Goal: Task Accomplishment & Management: Use online tool/utility

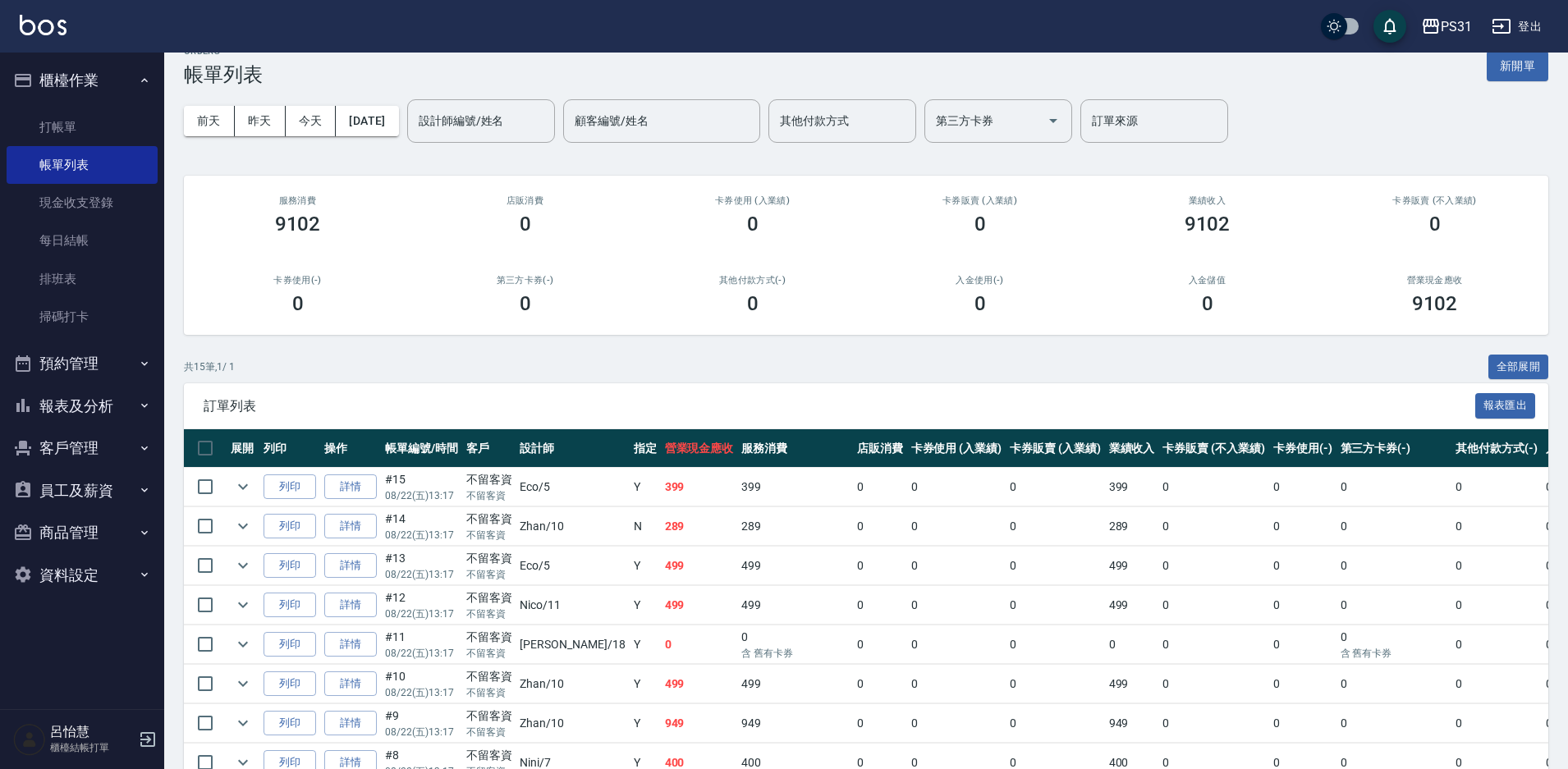
scroll to position [329, 0]
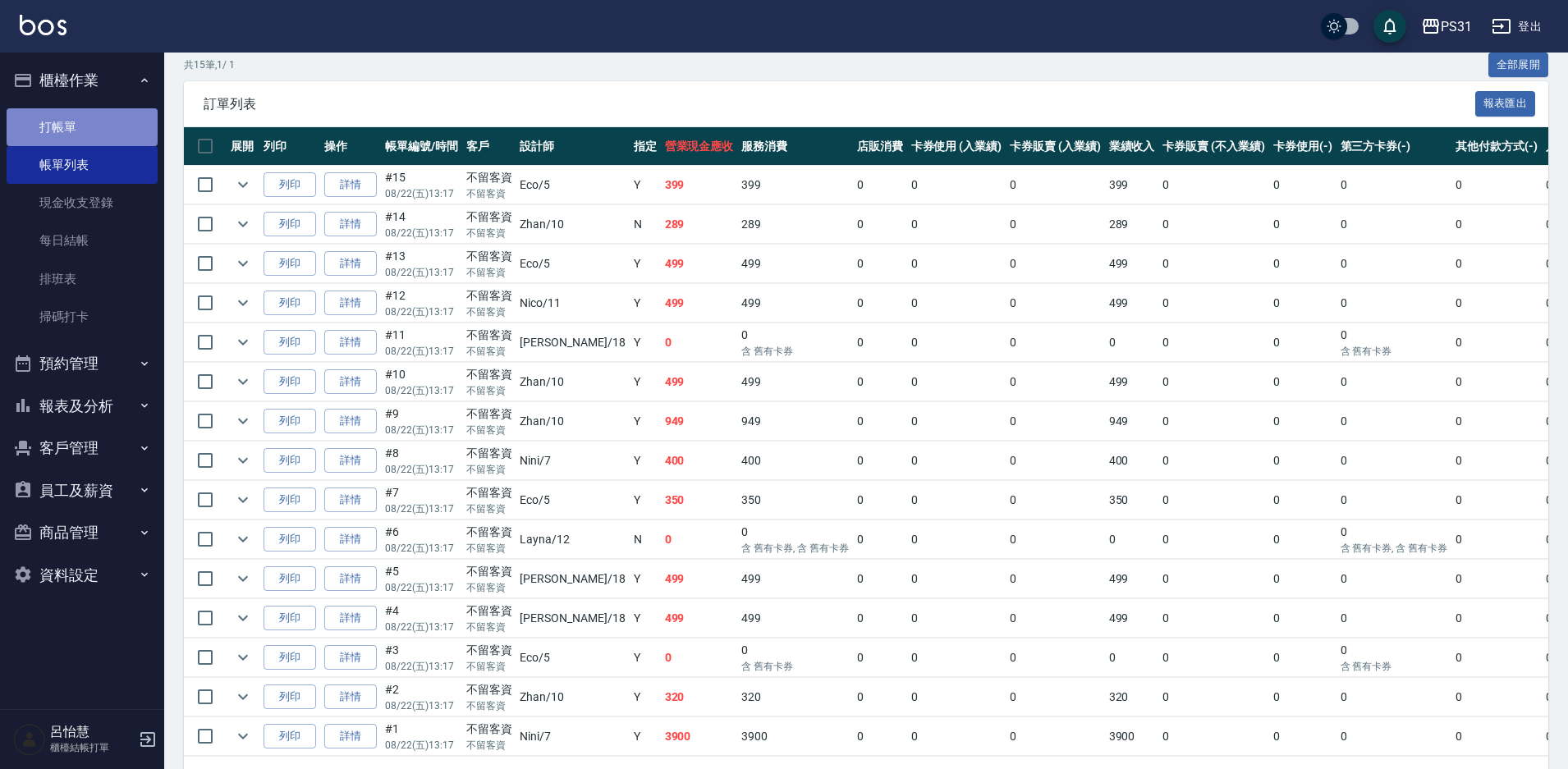
click at [102, 139] on link "打帳單" at bounding box center [82, 128] width 151 height 38
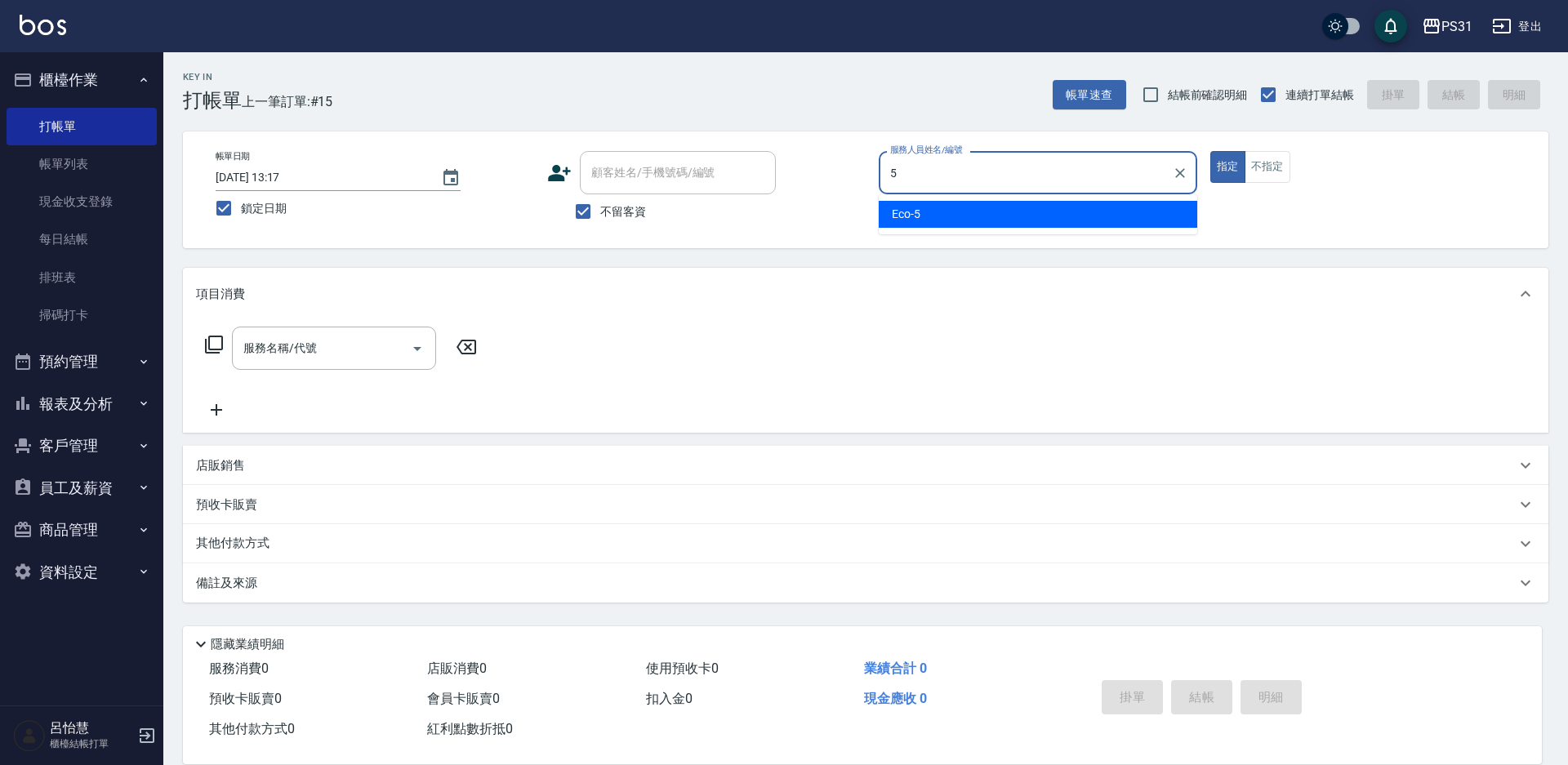
type input "Eco-5"
type button "true"
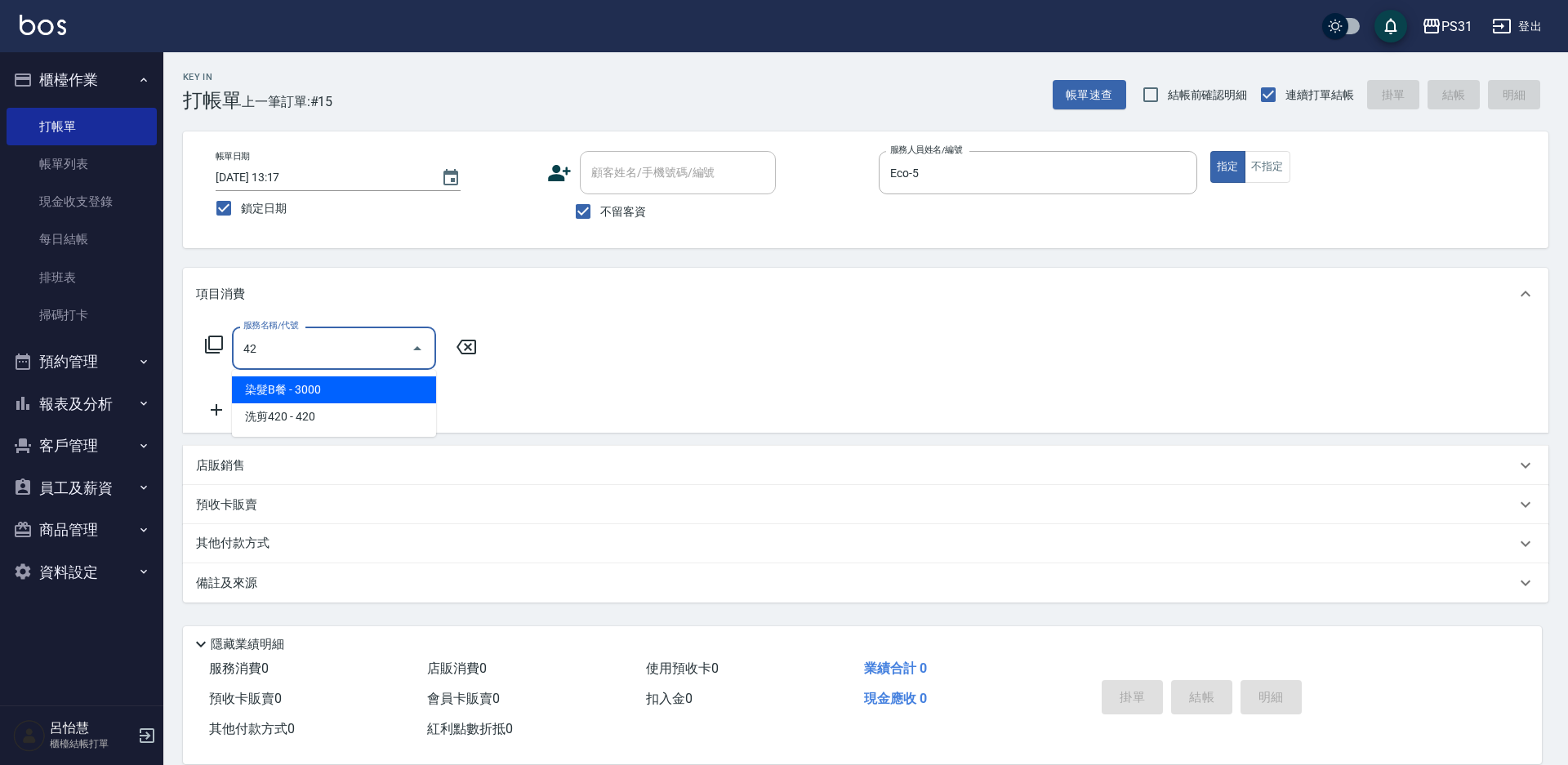
type input "染髮B餐(42)"
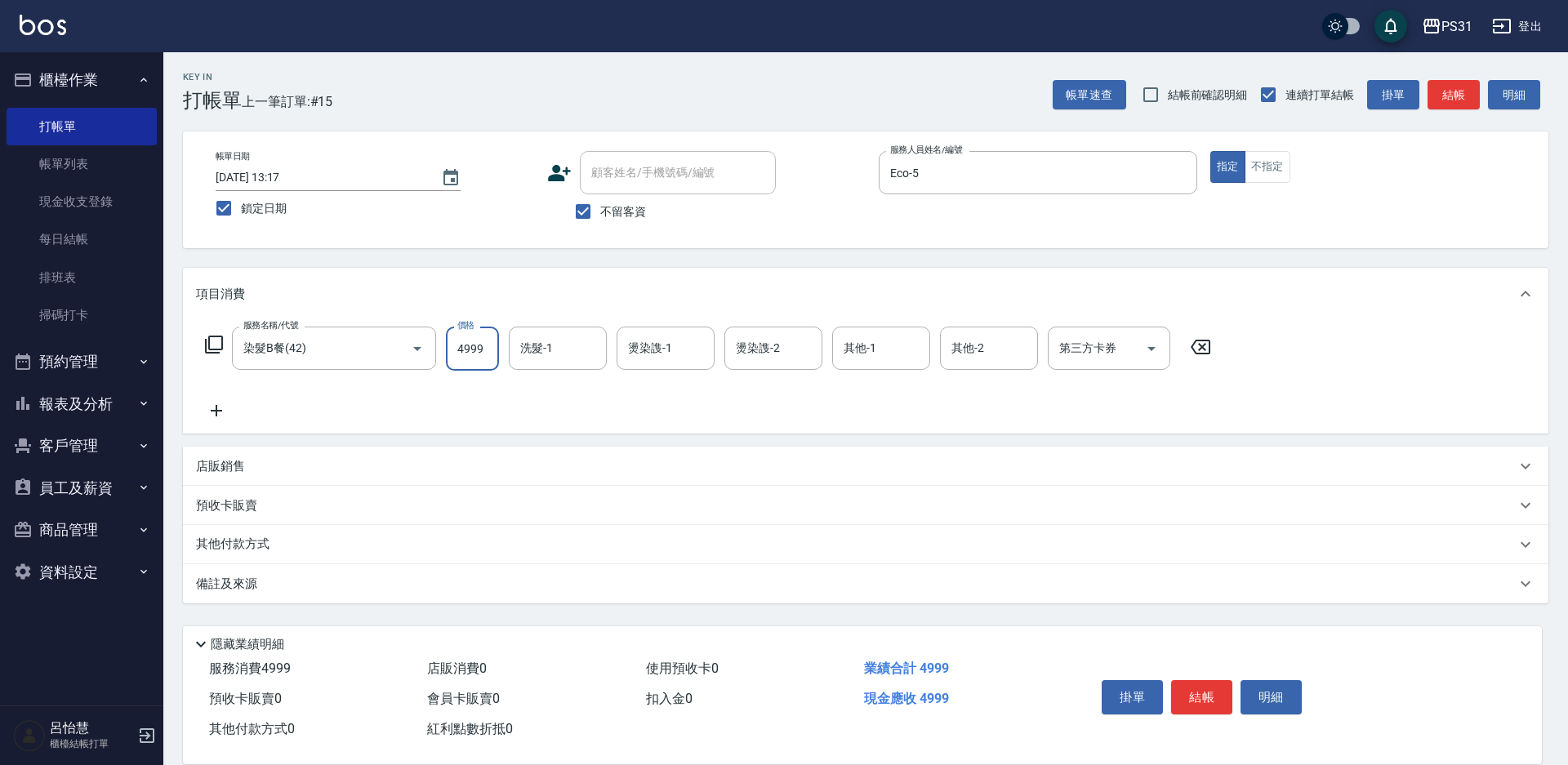
type input "4999"
type input "[PERSON_NAME]-34"
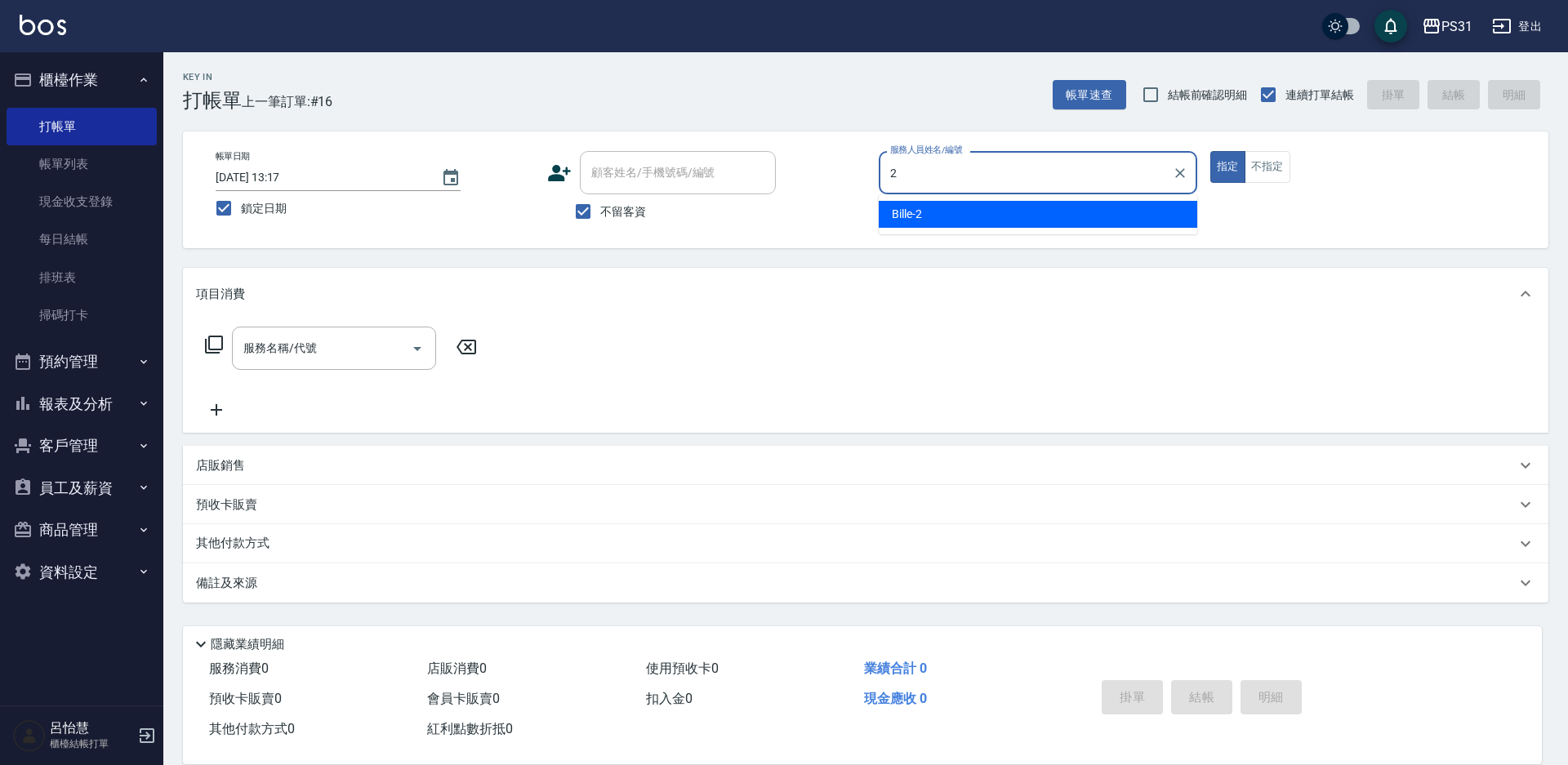
type input "Bille-2"
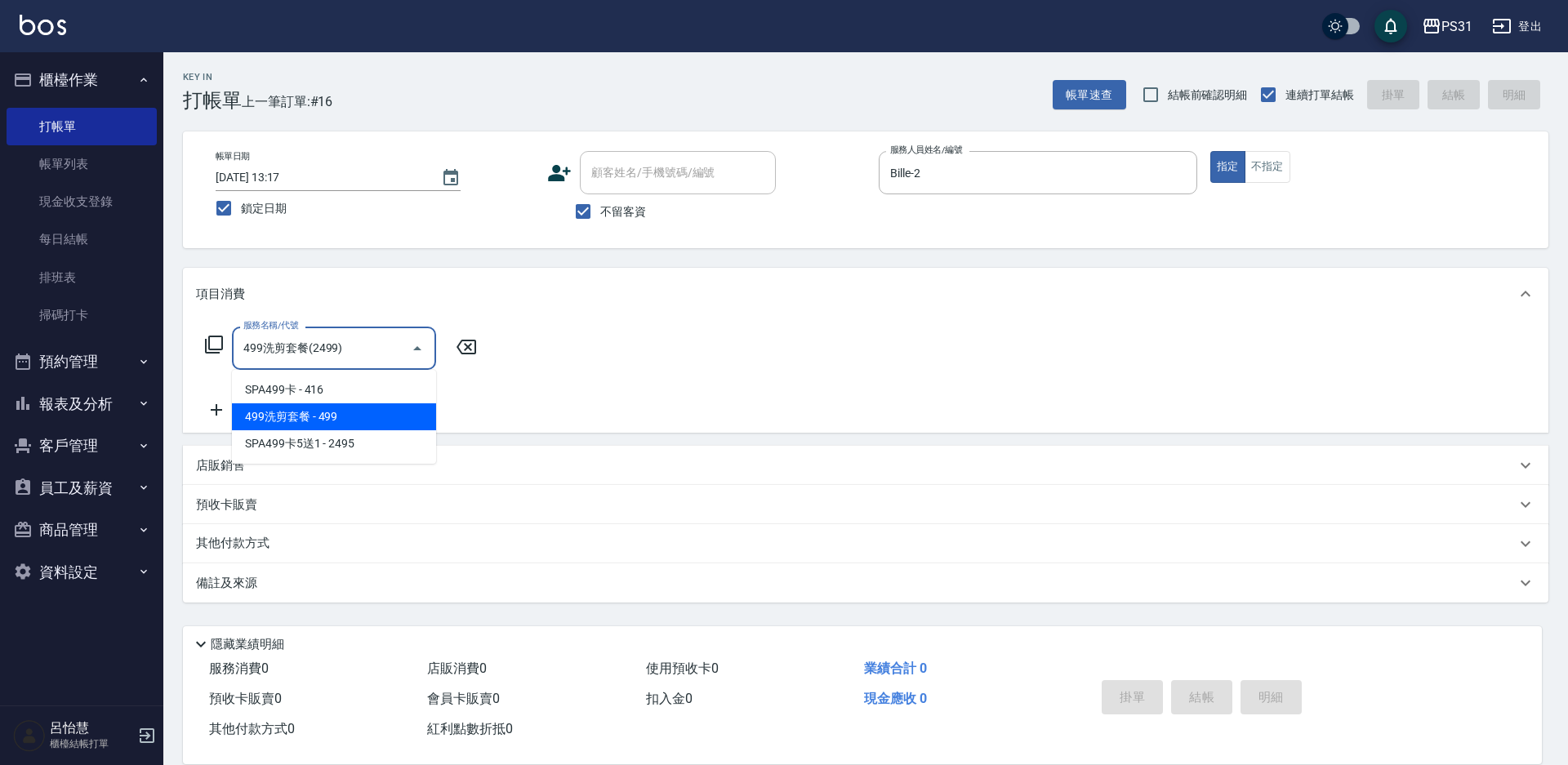
type input "499洗剪套餐(2499)"
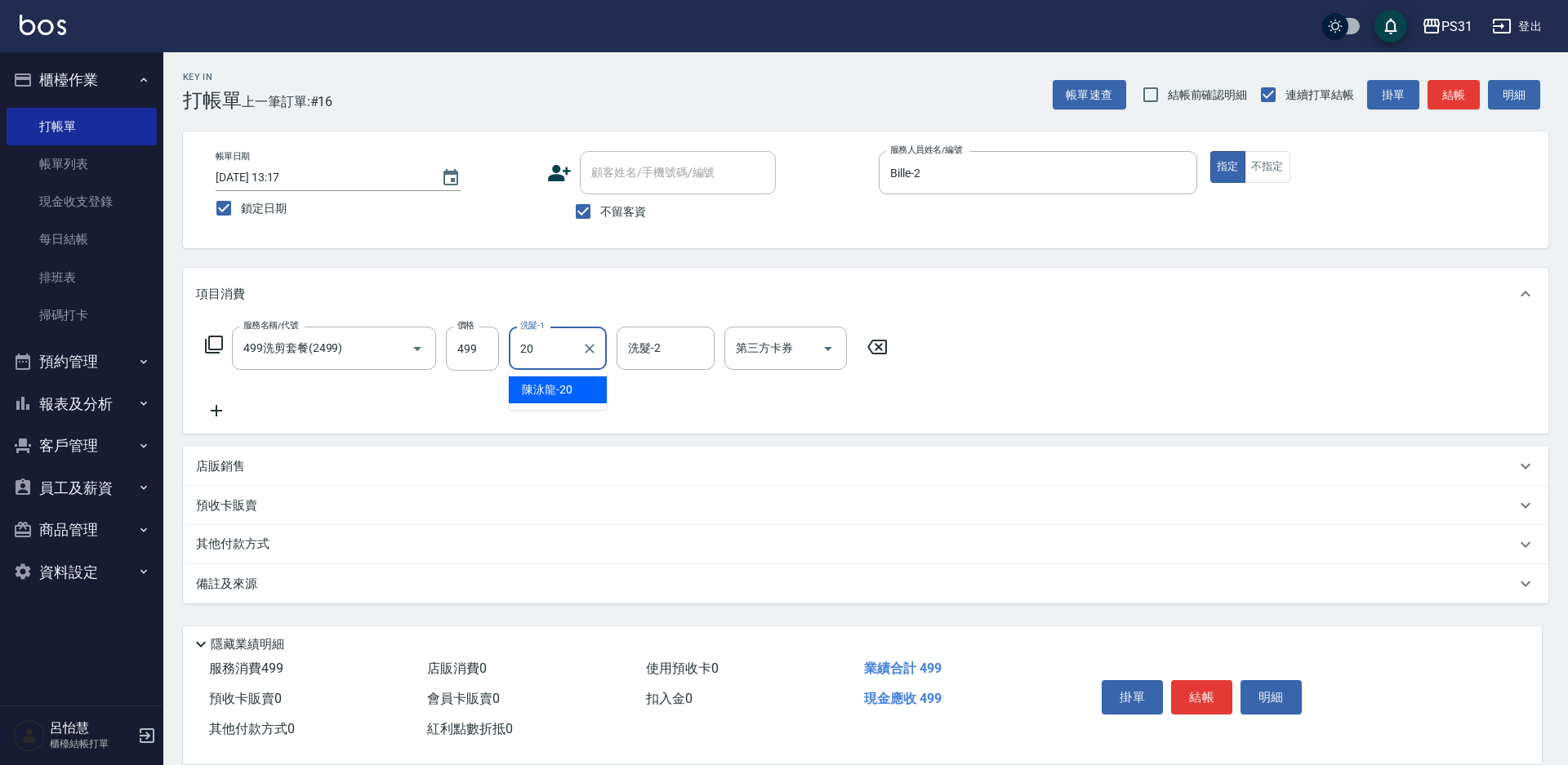
type input "[PERSON_NAME]-20"
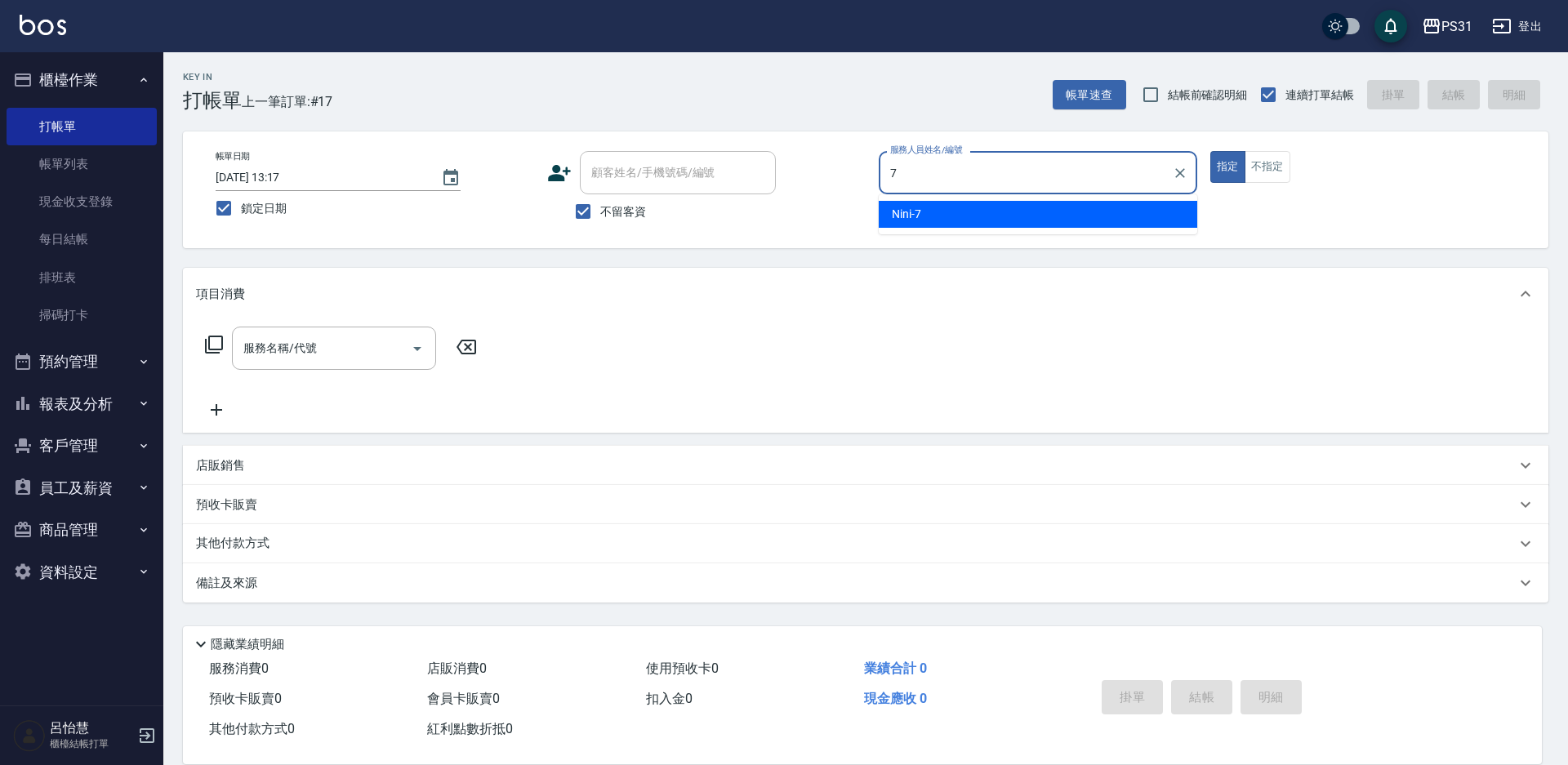
type input "Nini-7"
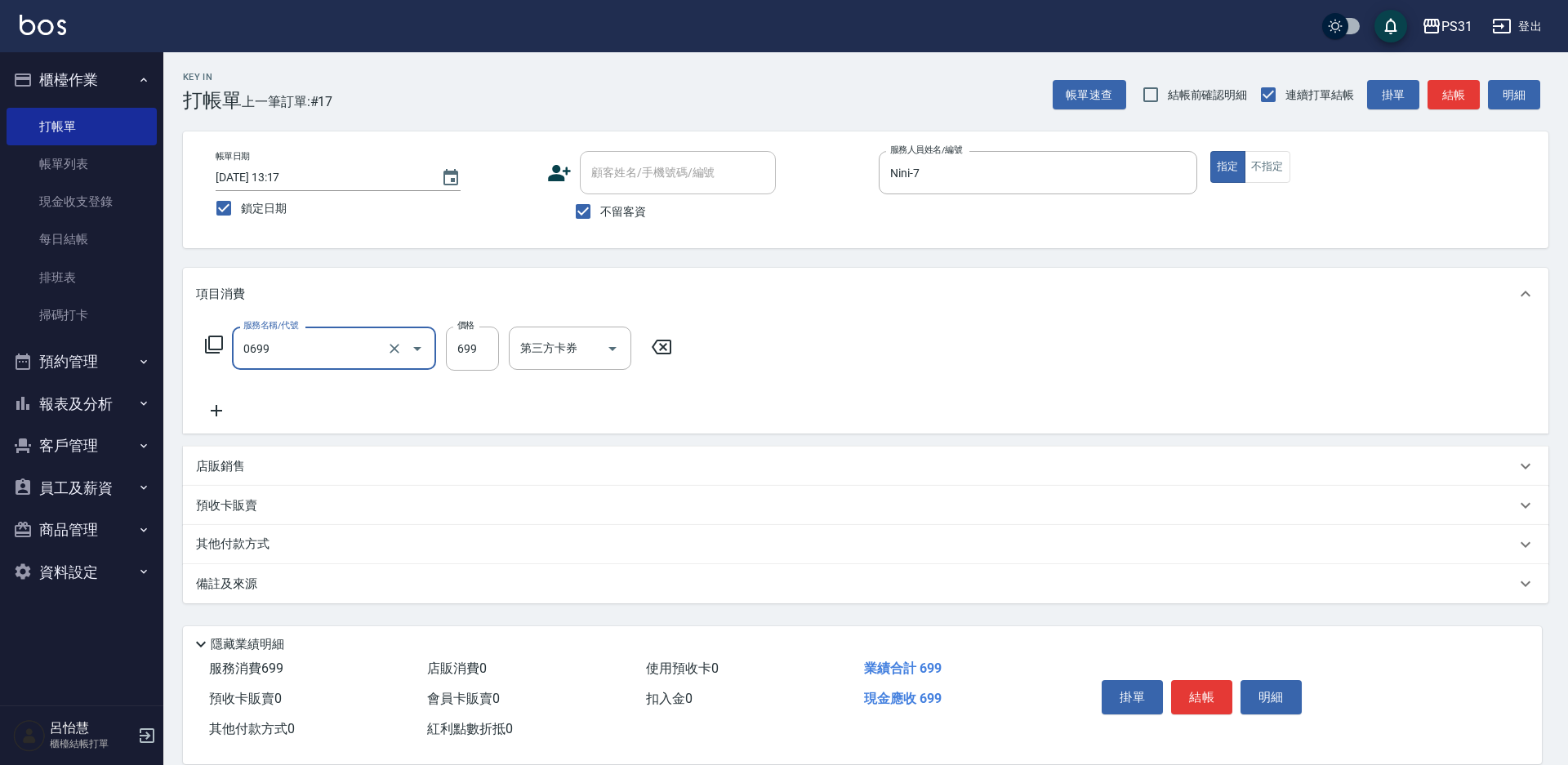
type input "精油699(0699)"
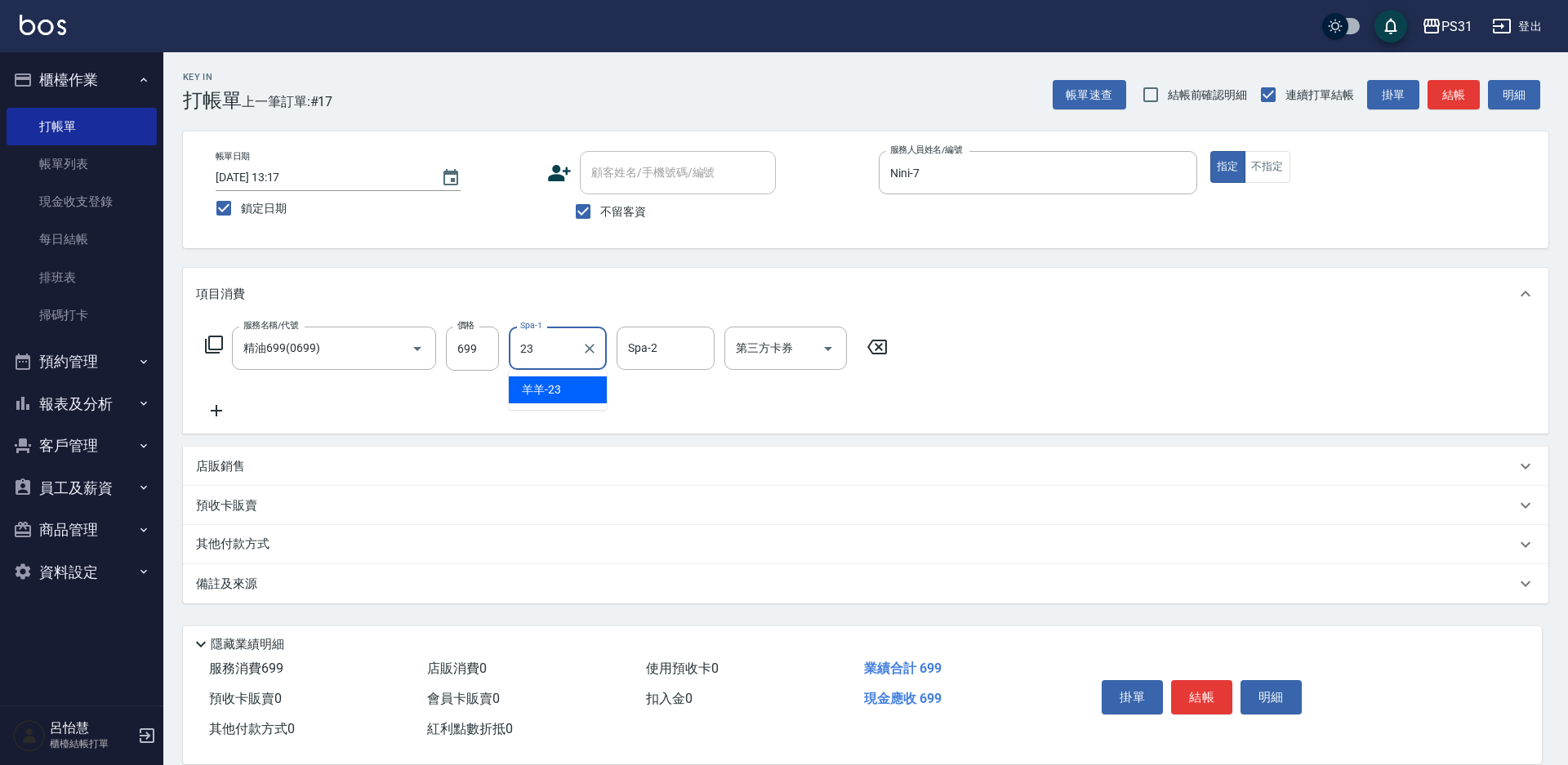
type input "羊羊-23"
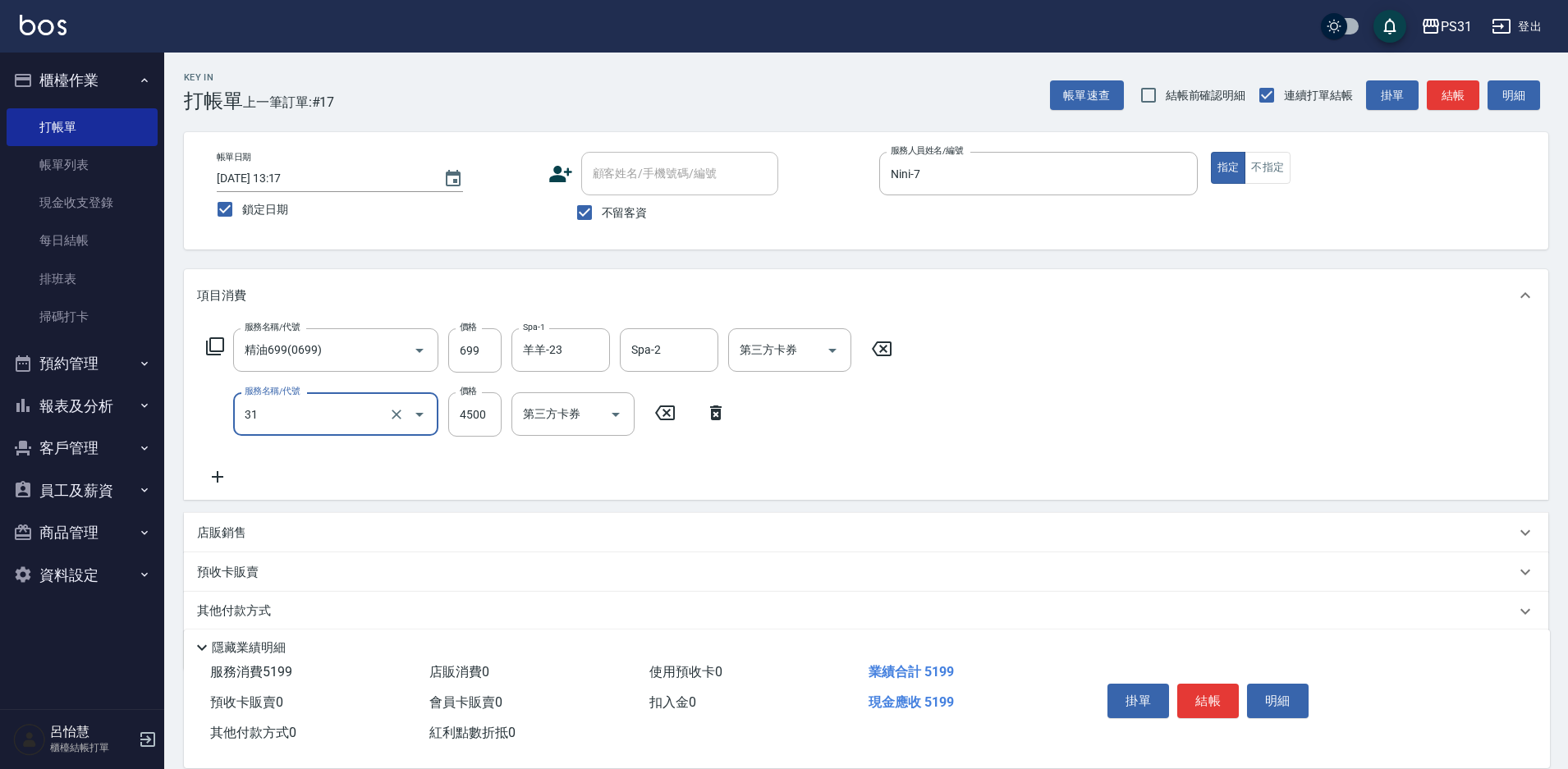
type input "燙髮A餐(31)"
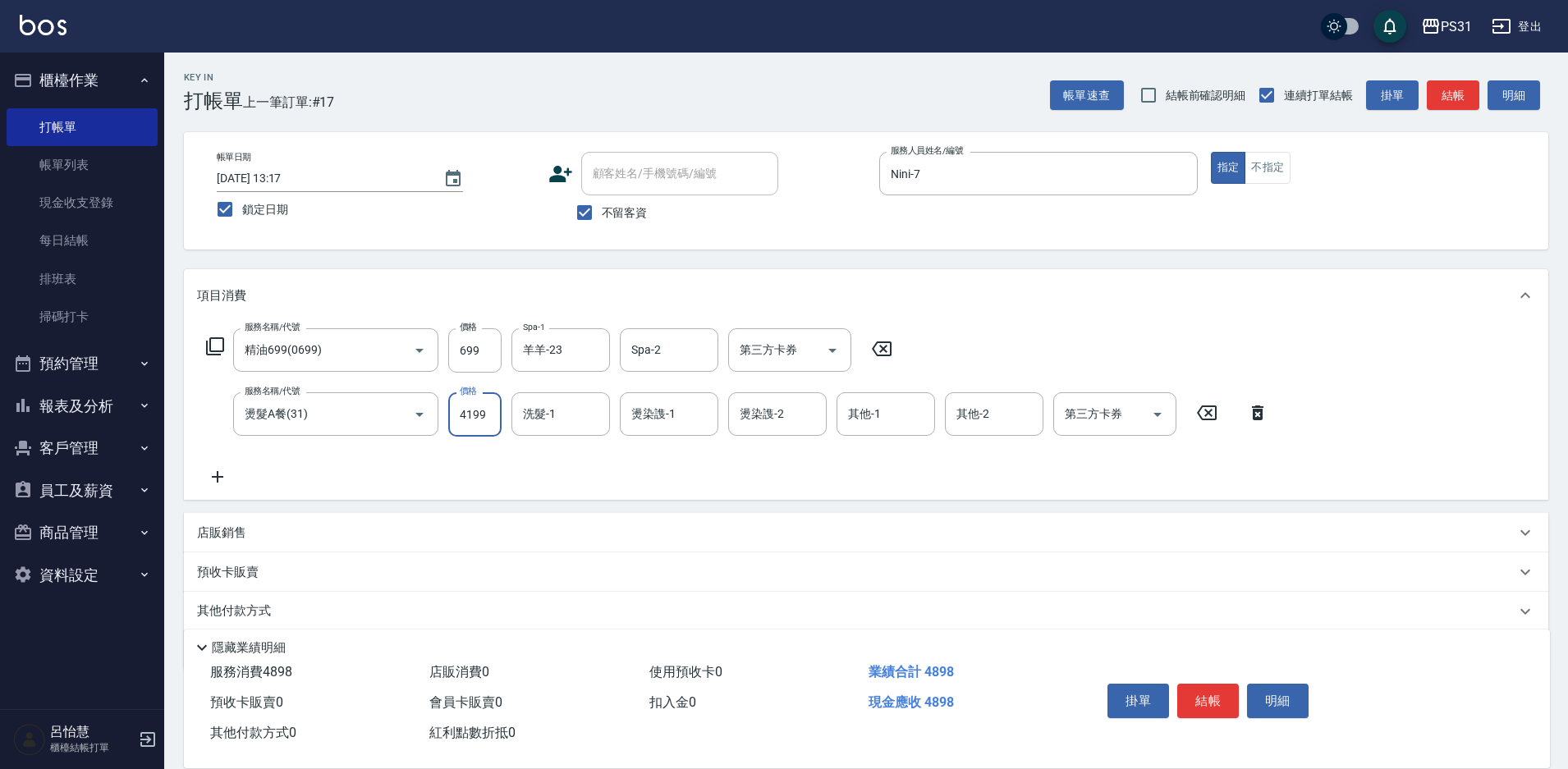
type input "4199"
type input "羊羊-23"
type input "Nini-7"
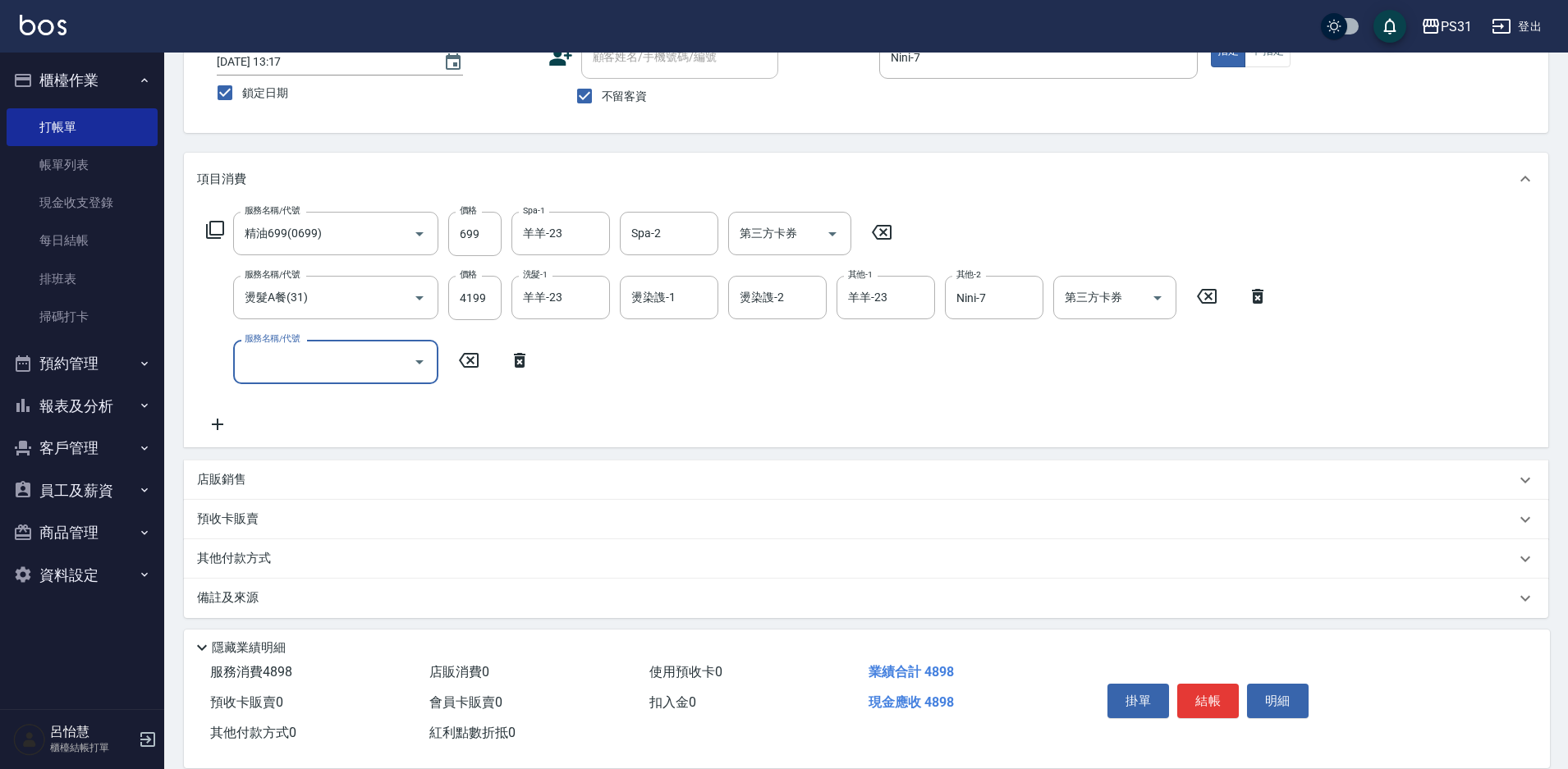
scroll to position [123, 0]
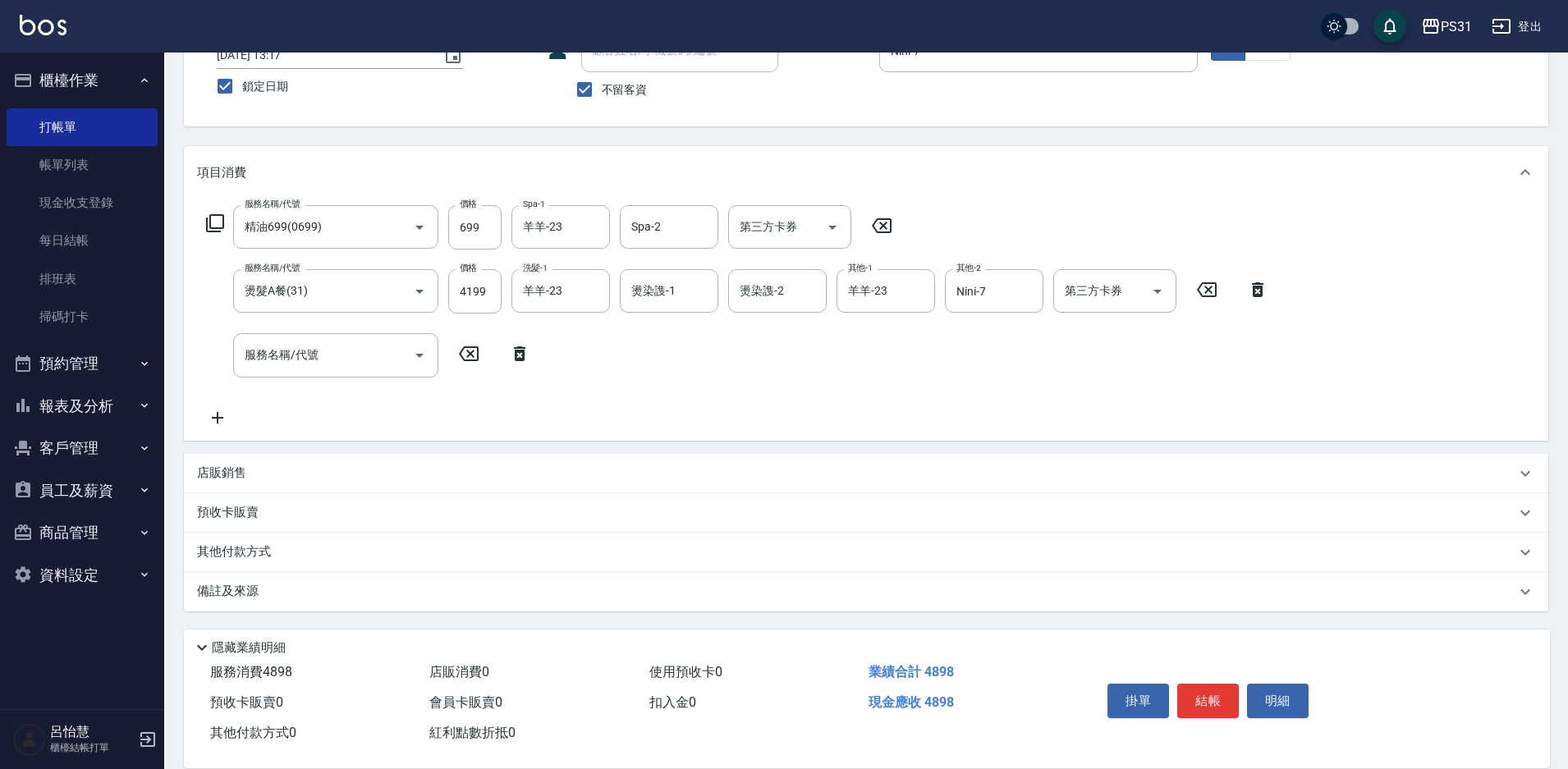
click at [236, 510] on p "預收卡販賣" at bounding box center [227, 512] width 62 height 17
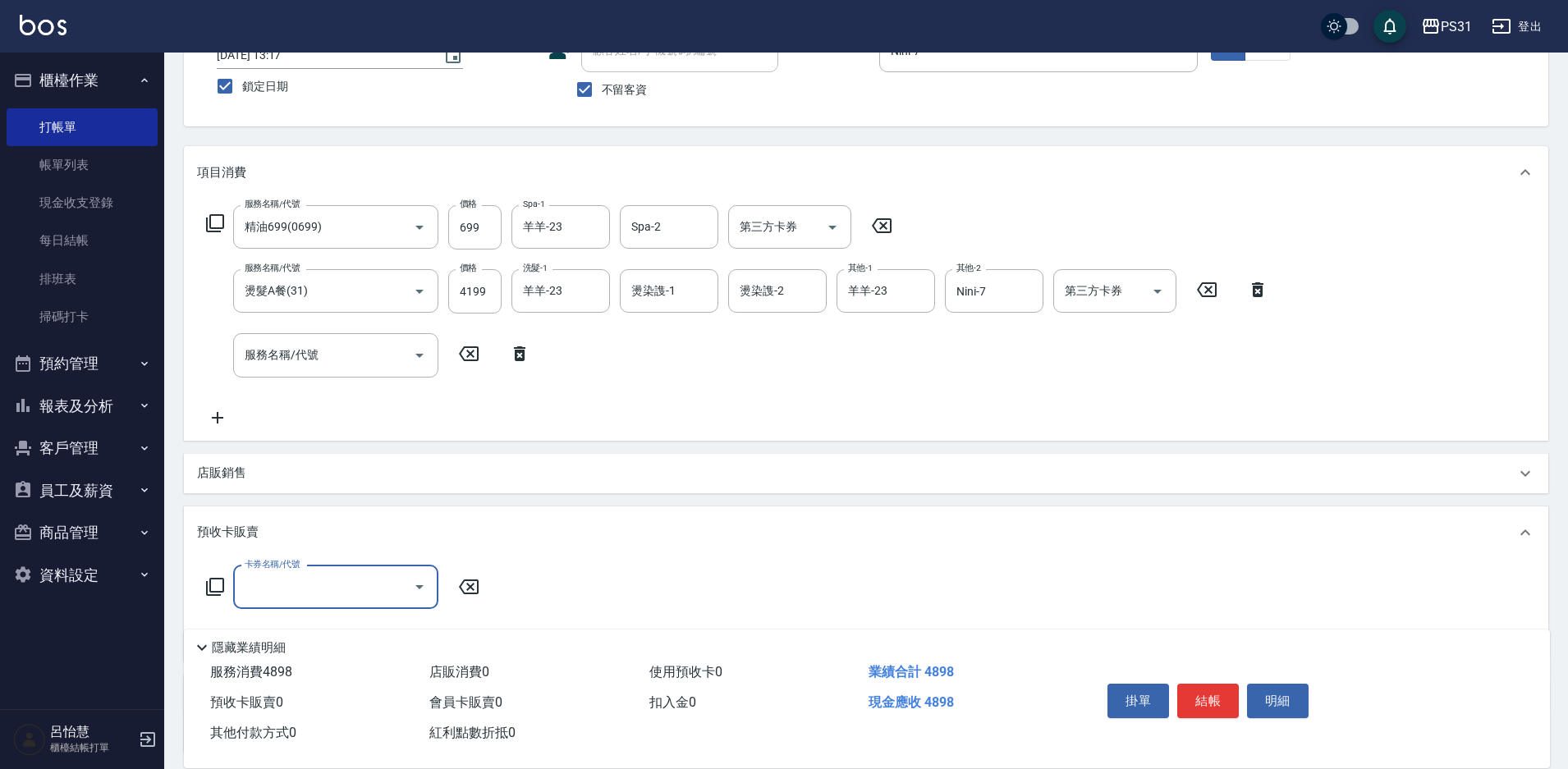
scroll to position [0, 0]
click at [243, 527] on p "預收卡販賣" at bounding box center [227, 532] width 62 height 17
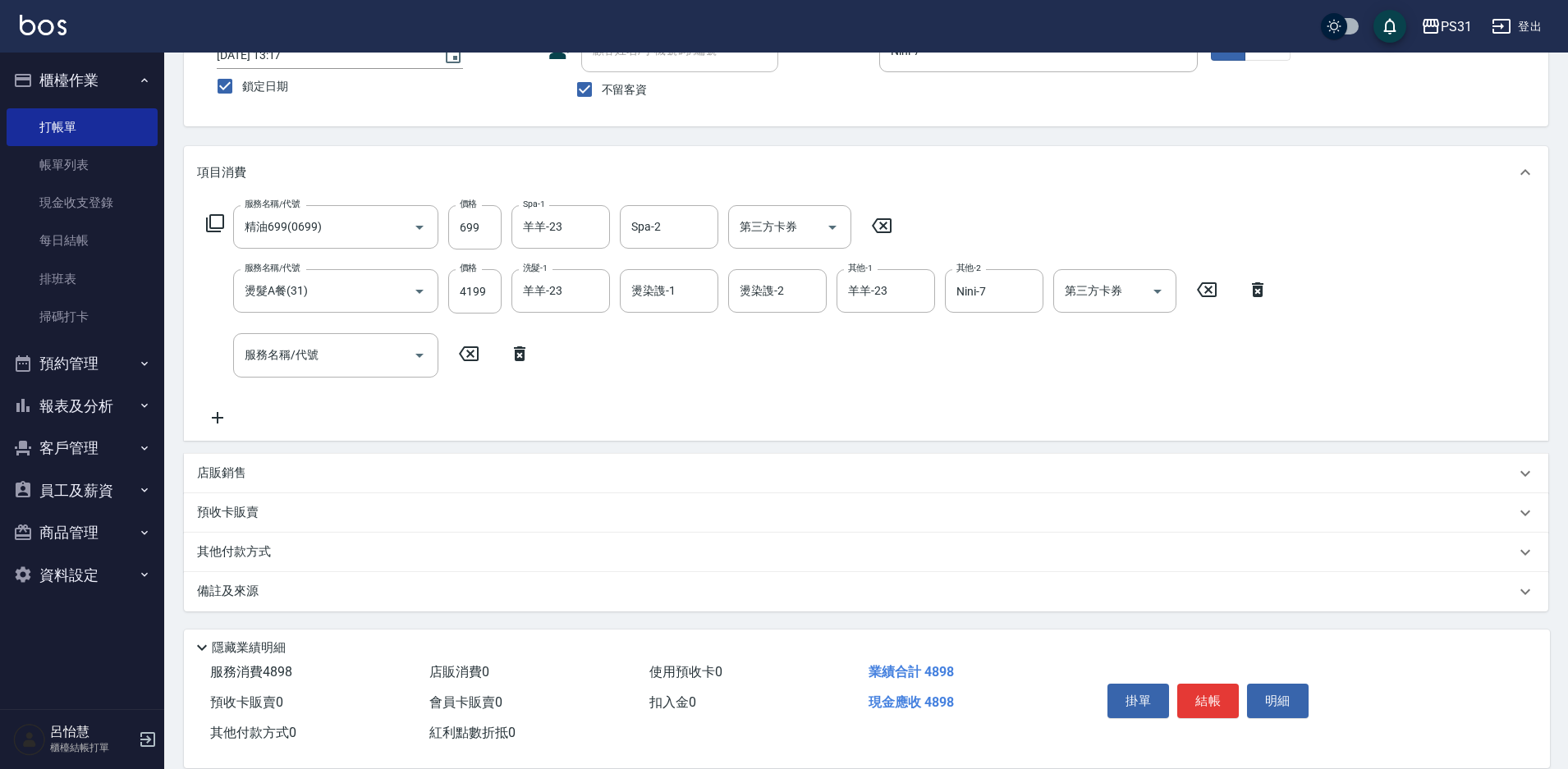
click at [231, 547] on p "其他付款方式" at bounding box center [237, 552] width 82 height 18
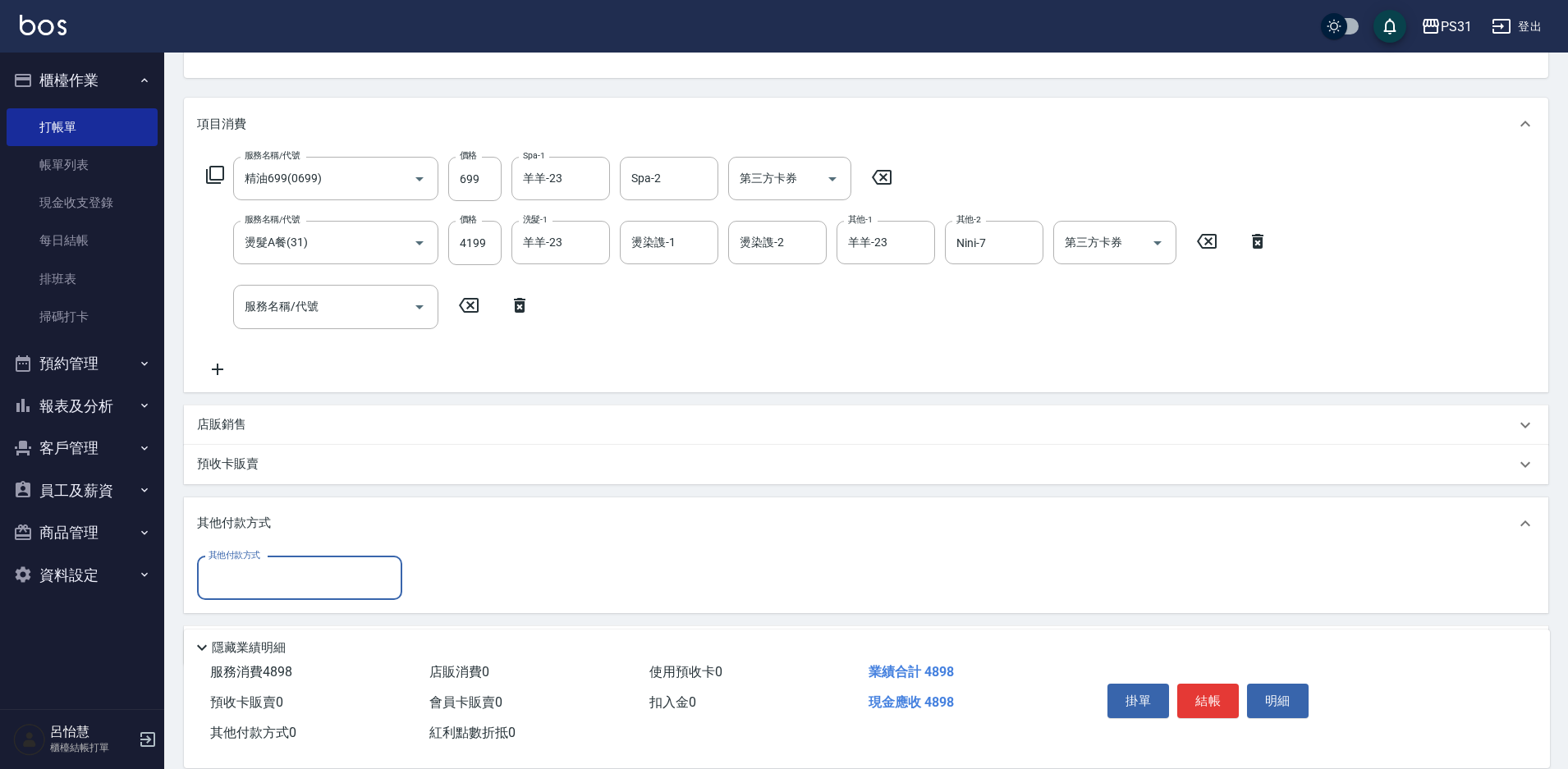
scroll to position [225, 0]
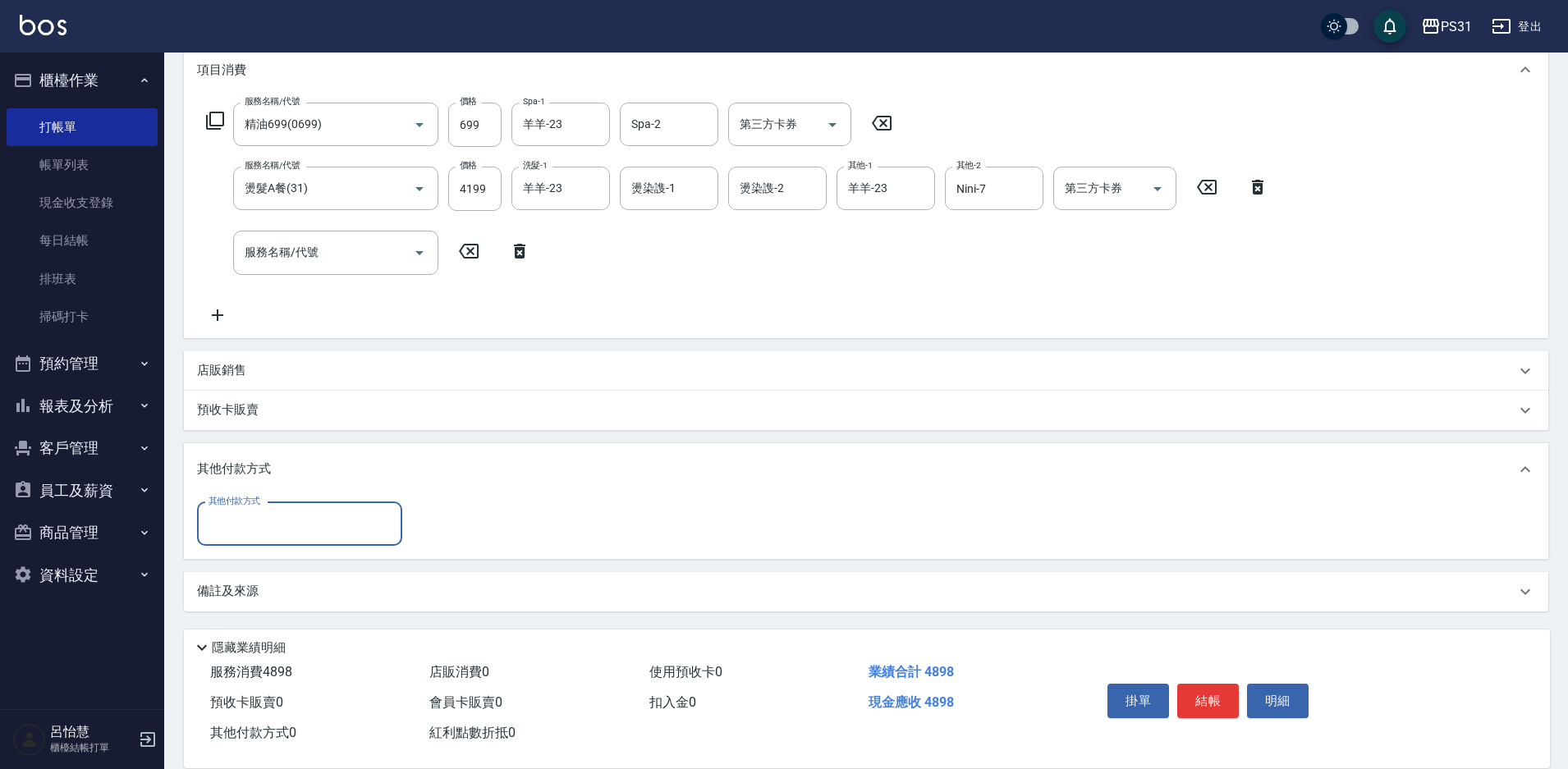
click at [289, 523] on input "其他付款方式" at bounding box center [300, 524] width 190 height 29
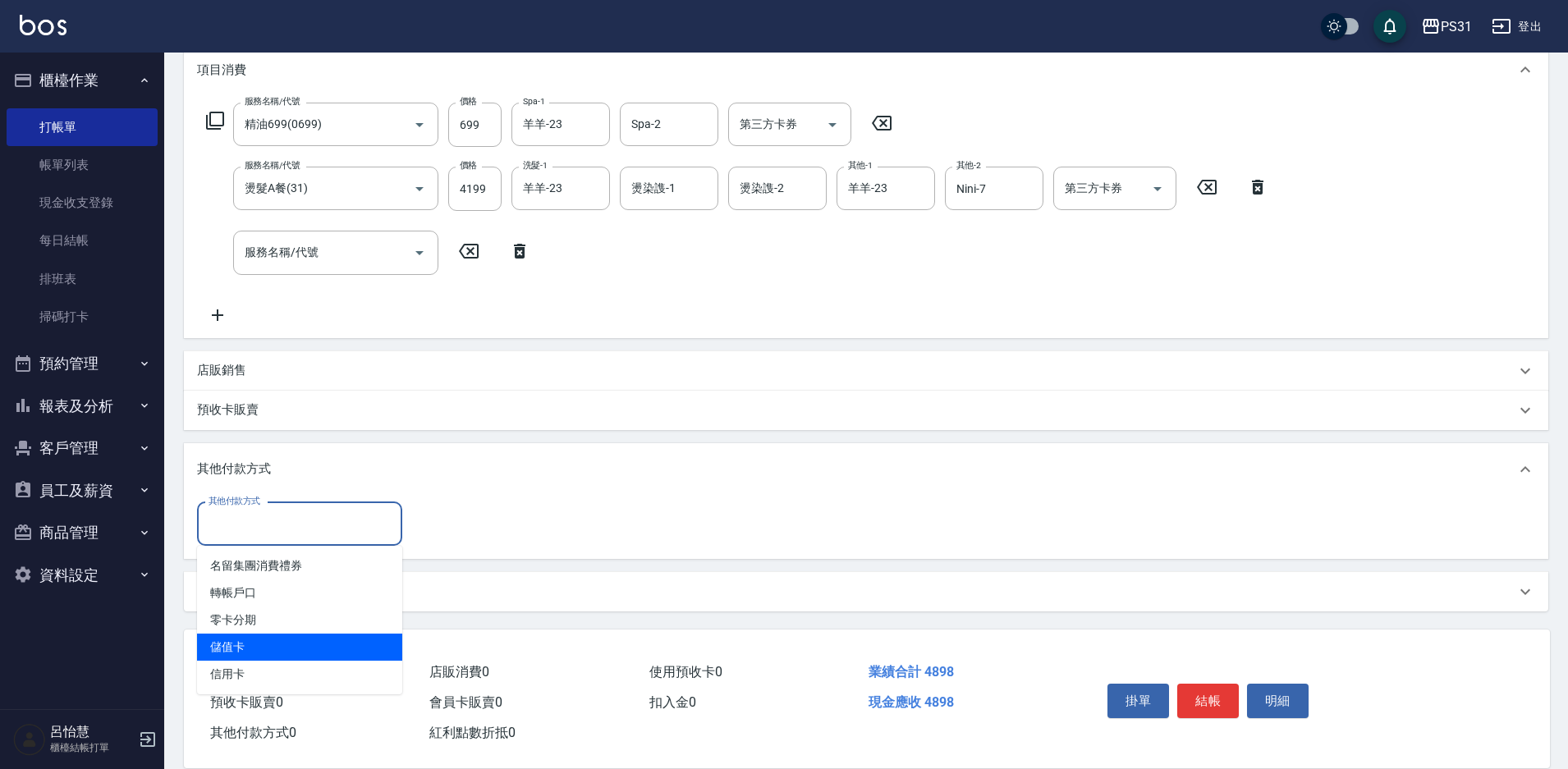
click at [270, 642] on span "儲值卡" at bounding box center [299, 647] width 205 height 27
type input "儲值卡"
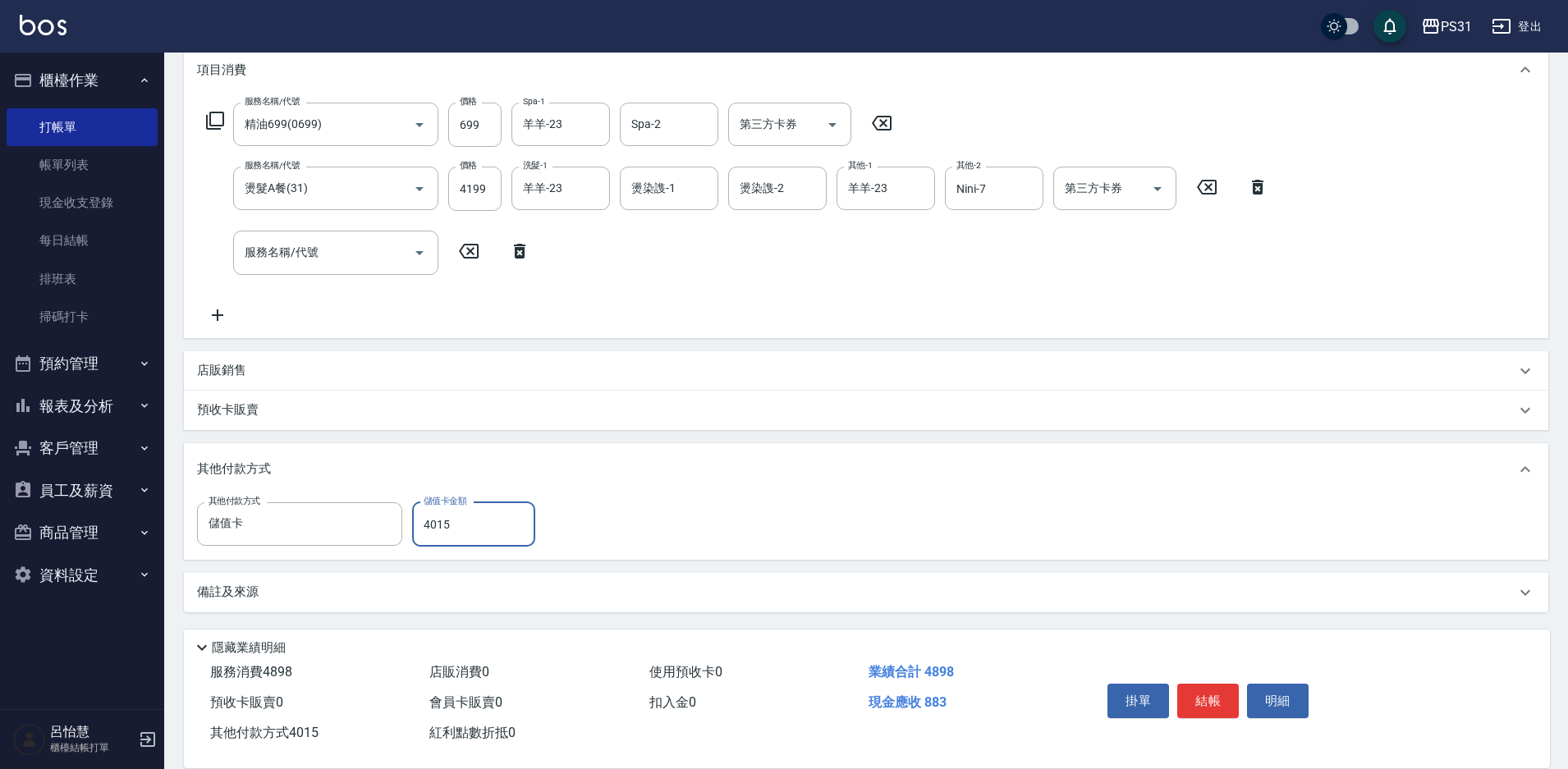
type input "4015"
click at [651, 526] on div "其他付款方式 儲值卡 其他付款方式 儲值卡金額 4015 儲值卡金額" at bounding box center [865, 524] width 1338 height 44
click at [1233, 703] on button "結帳" at bounding box center [1208, 701] width 62 height 34
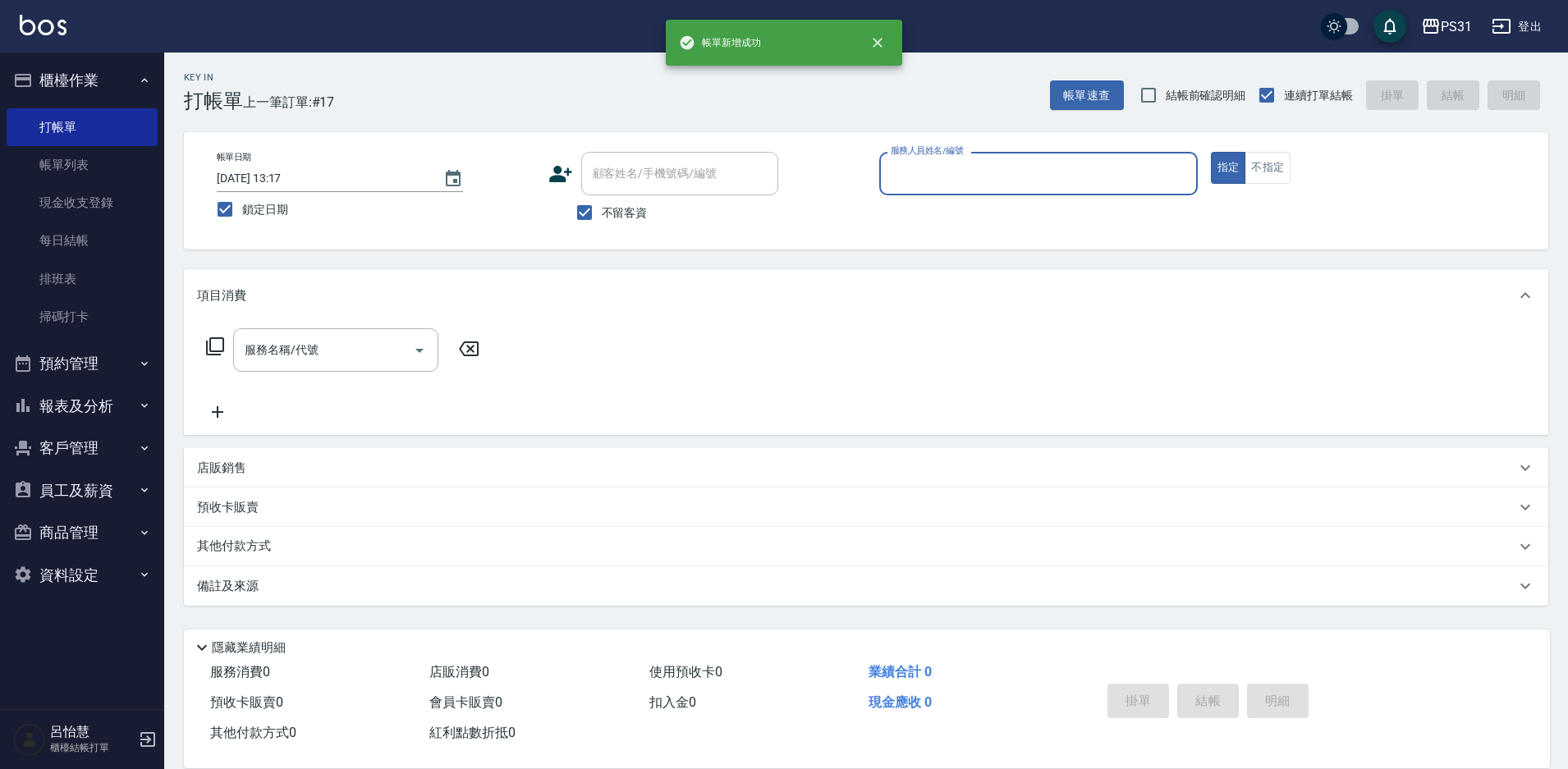
scroll to position [0, 0]
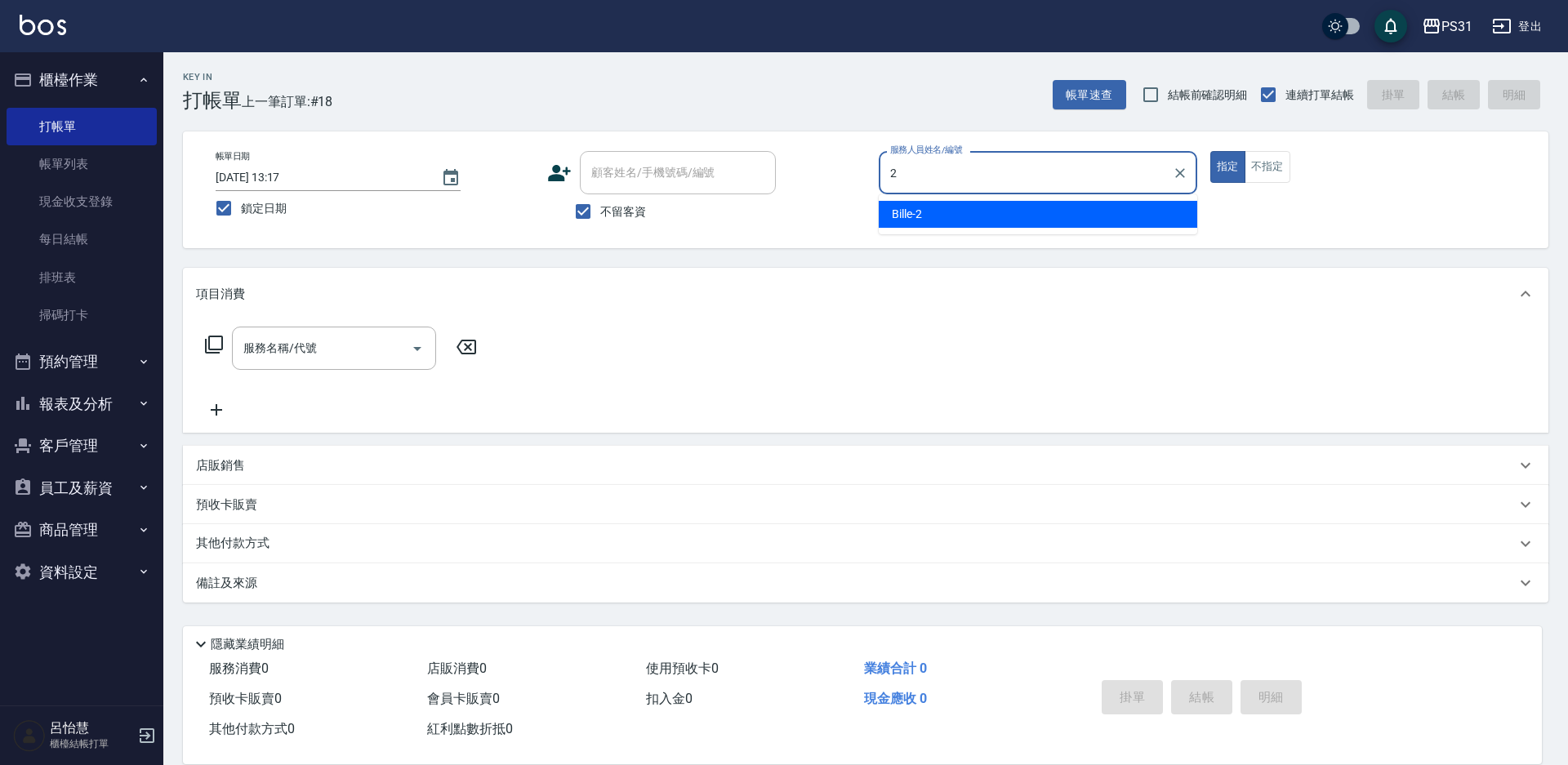
type input "Bille-2"
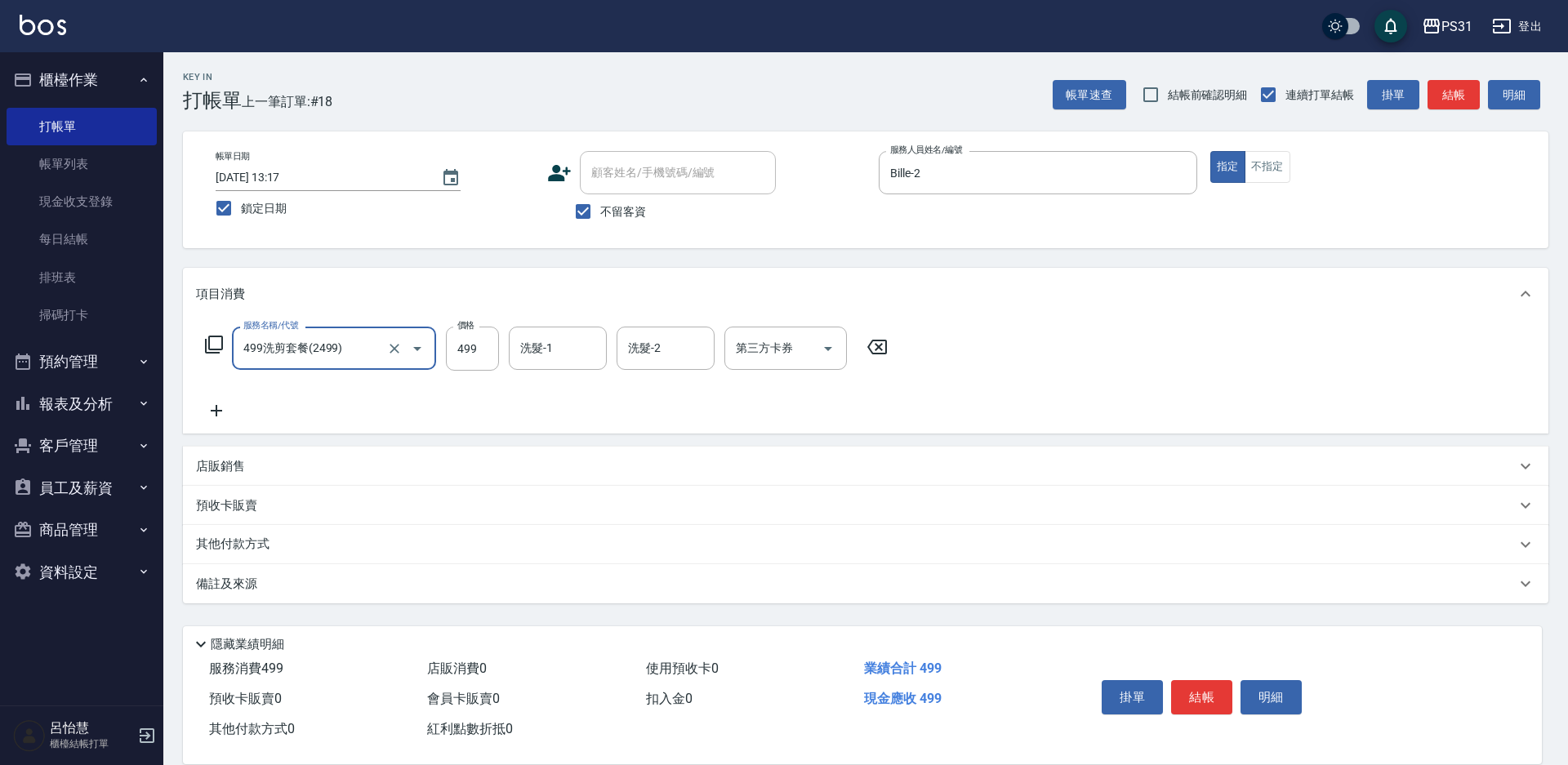
type input "499洗剪套餐(2499)"
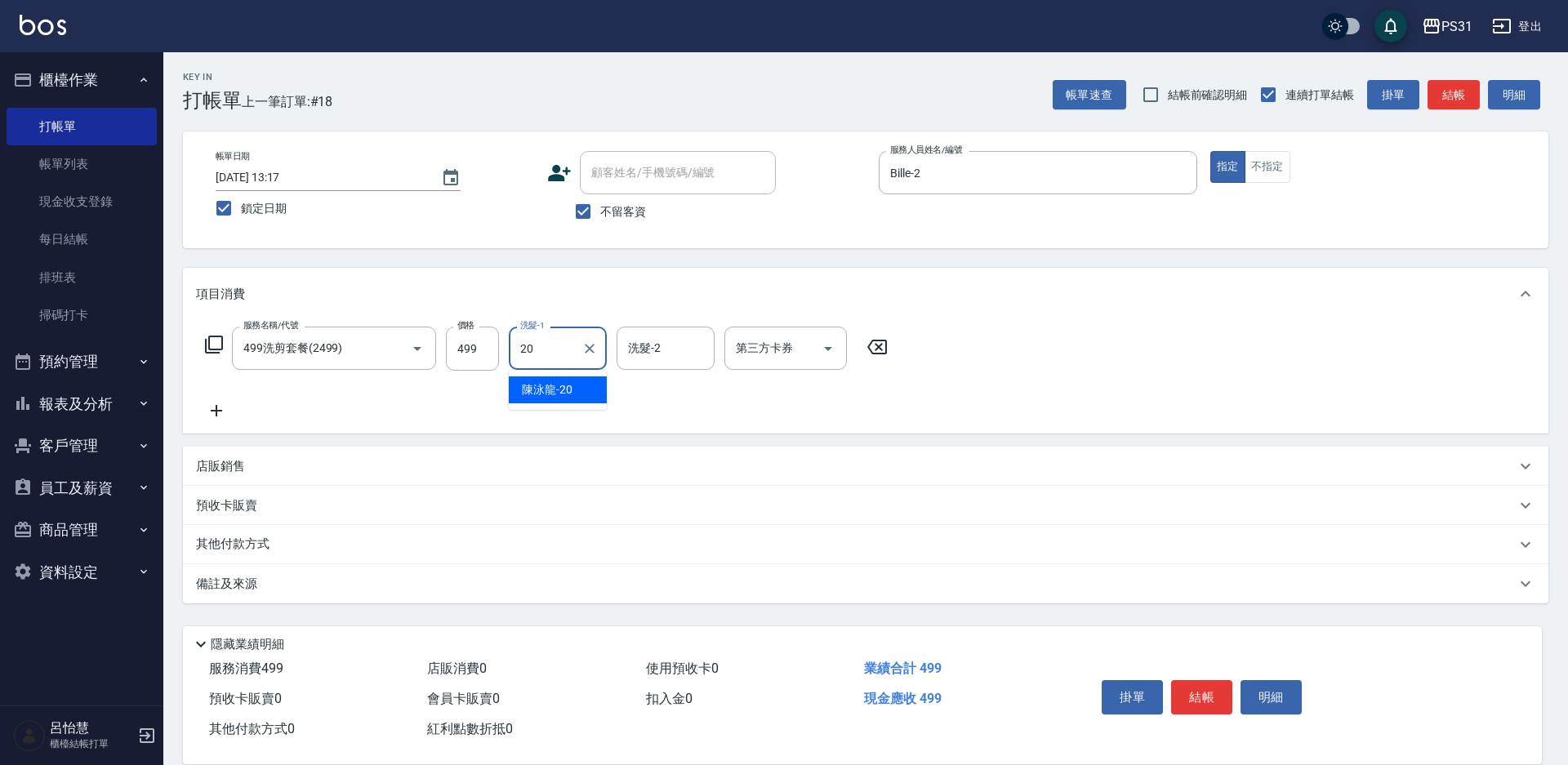
type input "[PERSON_NAME]-20"
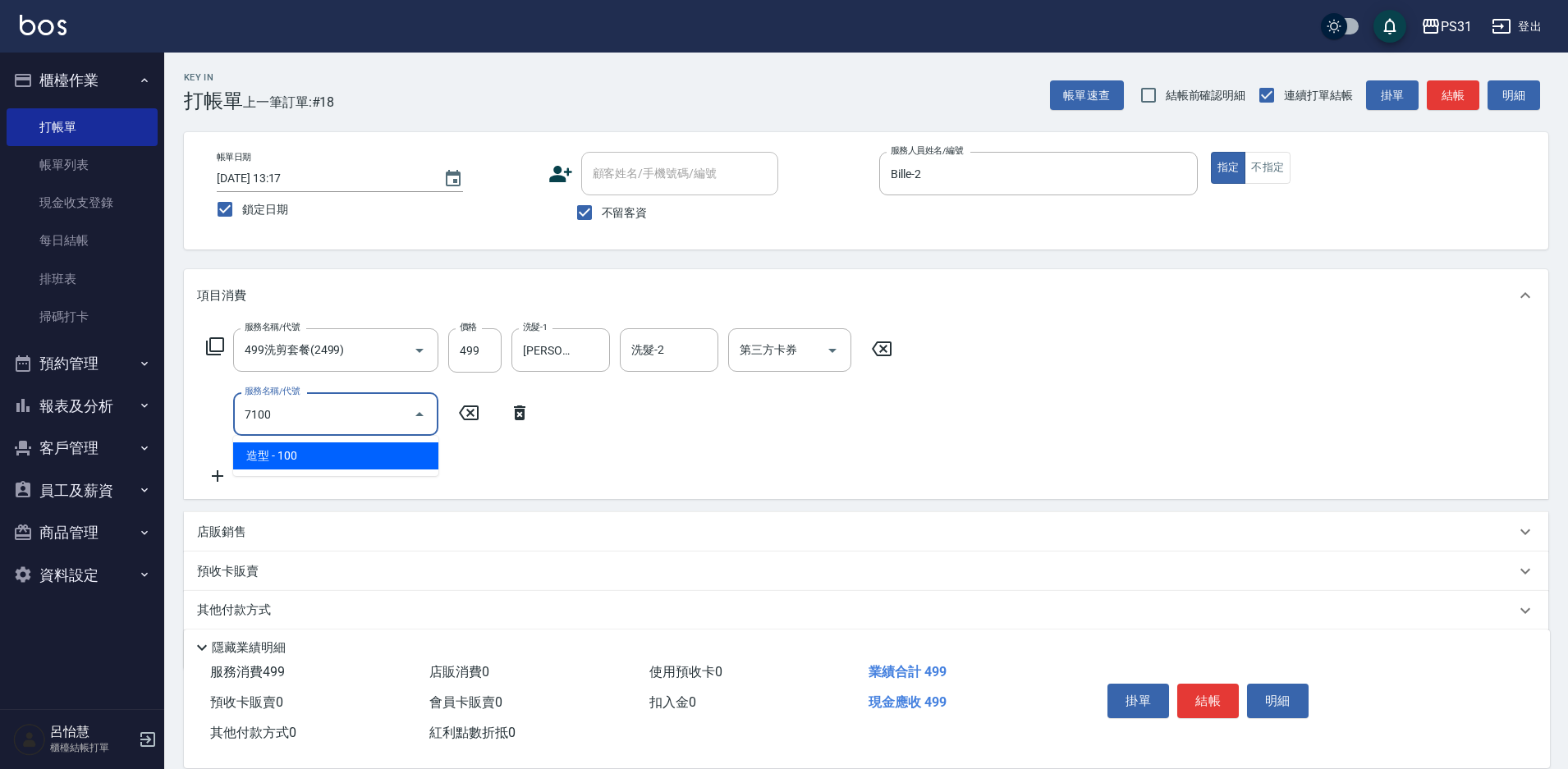
type input "造型(7100)"
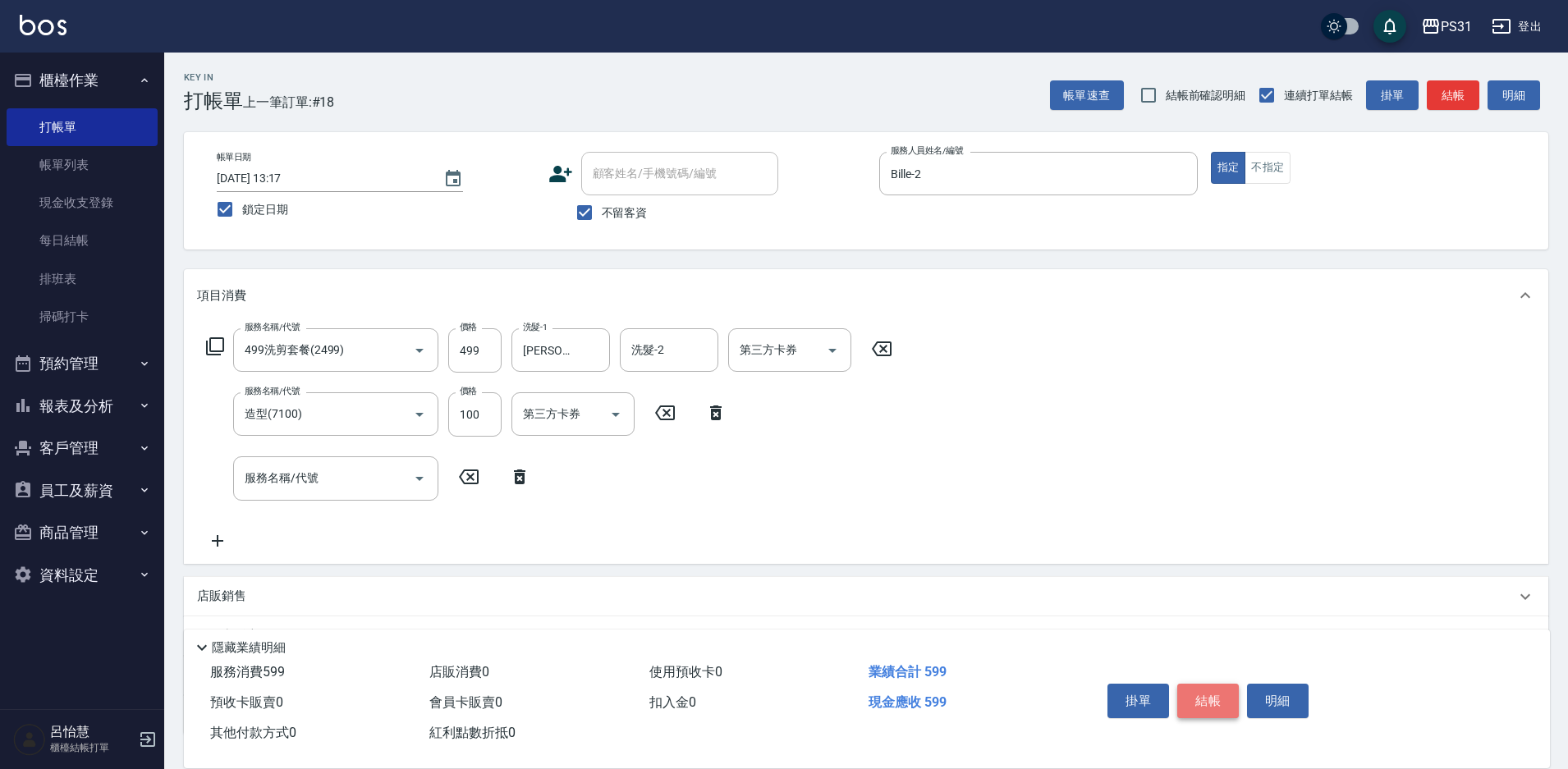
click at [1223, 702] on button "結帳" at bounding box center [1208, 701] width 62 height 34
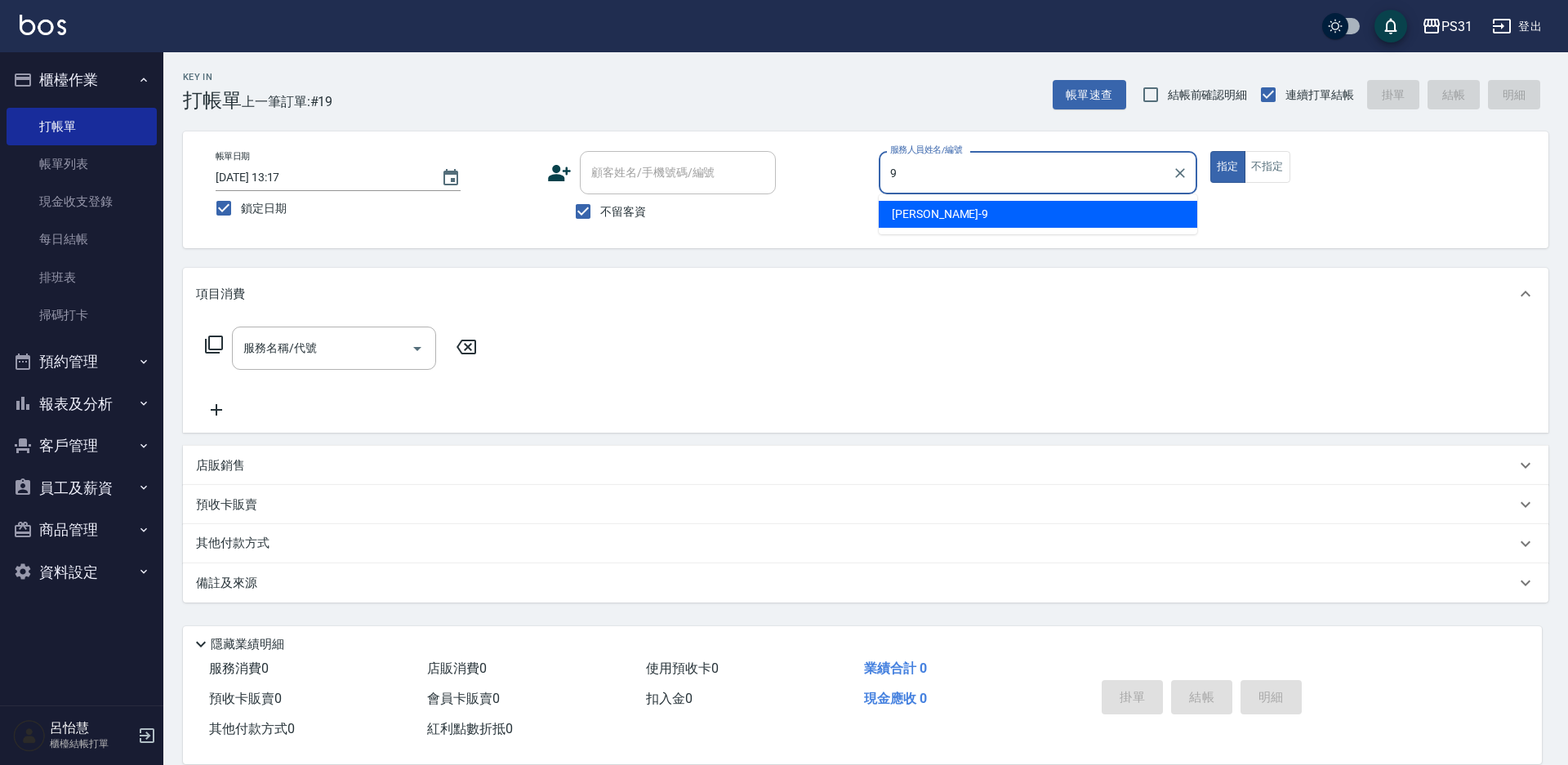
type input "JOJO-9"
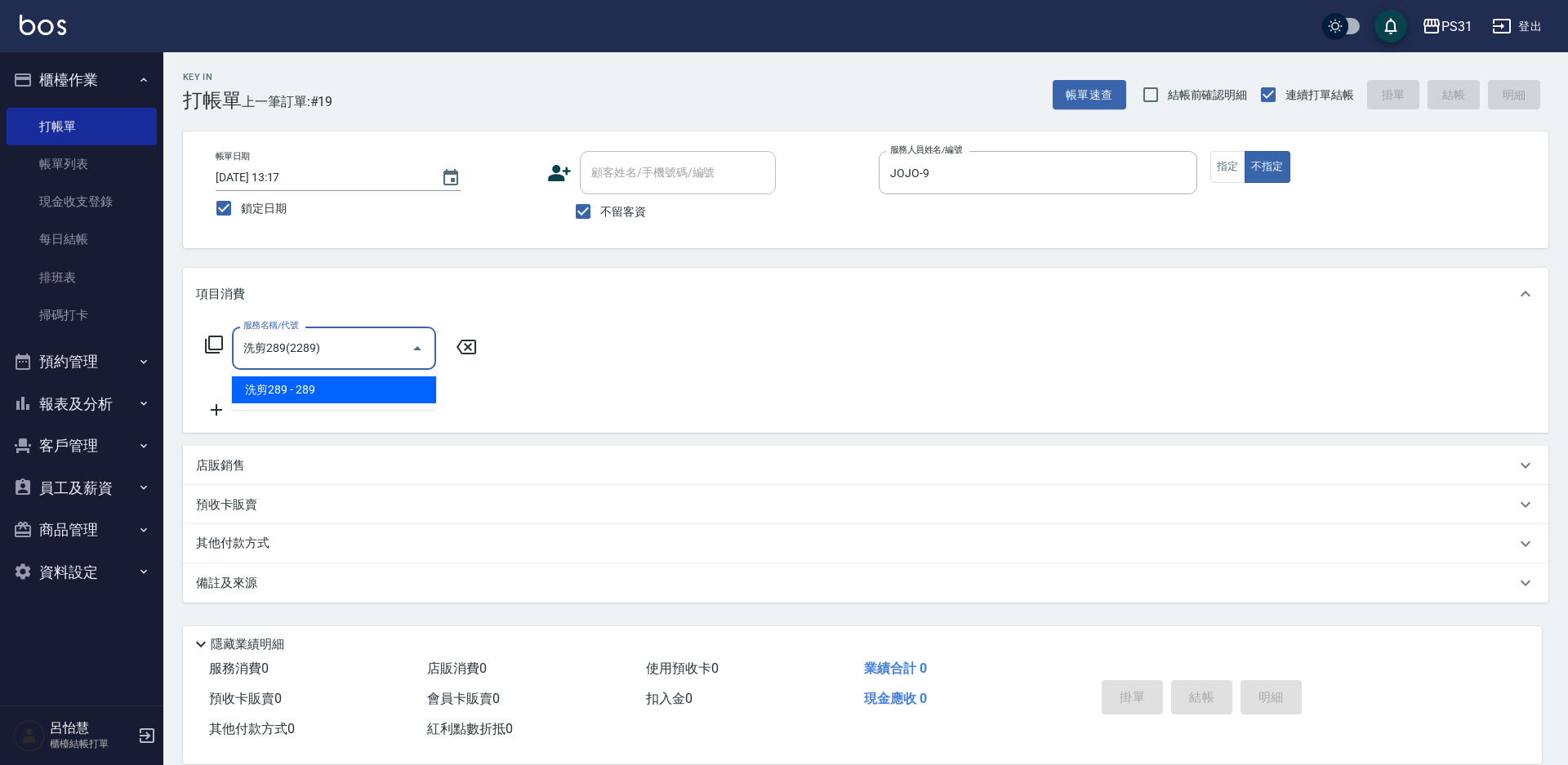
type input "洗剪289(2289)"
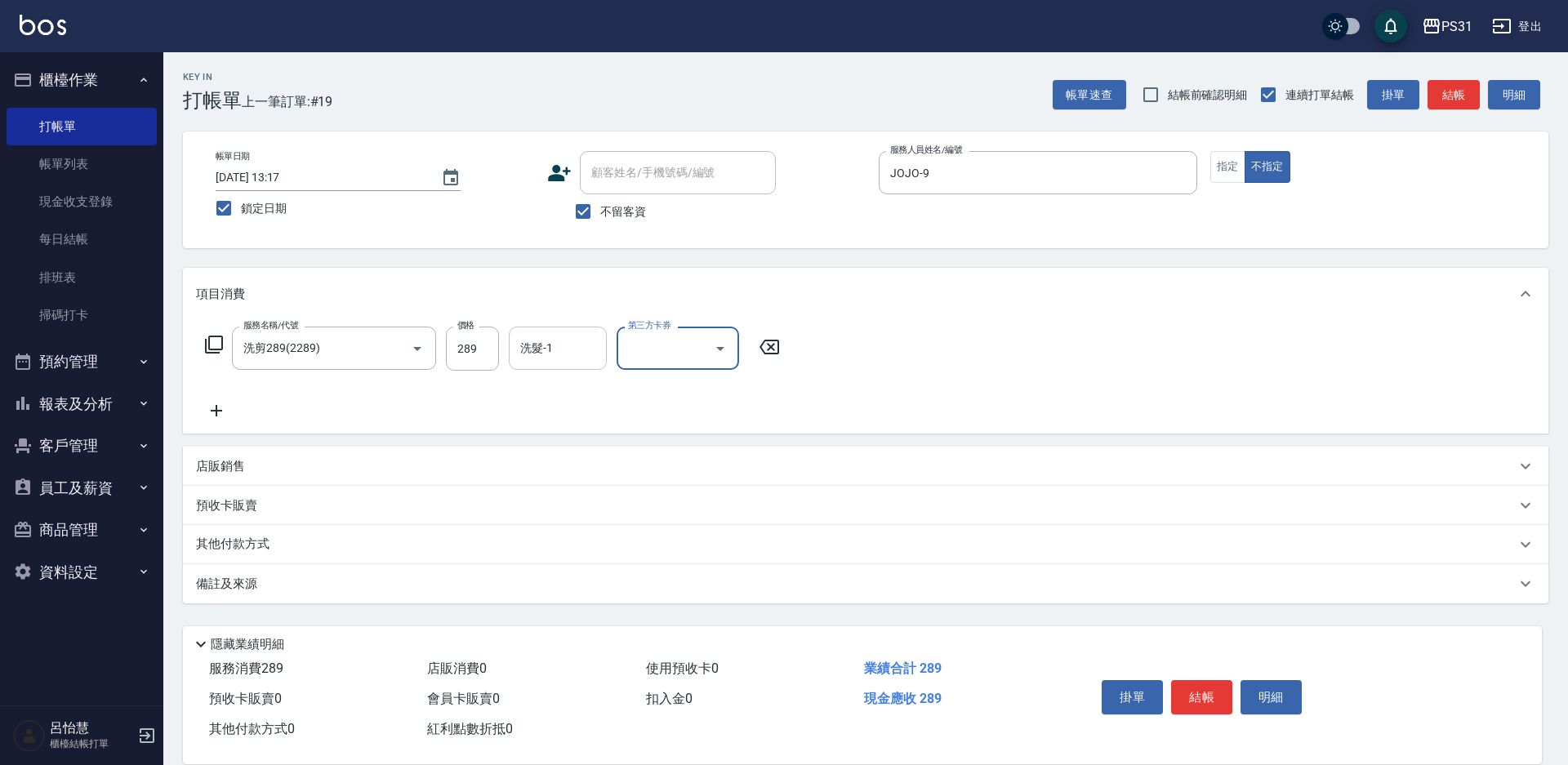
click at [557, 335] on input "洗髮-1" at bounding box center [558, 349] width 83 height 29
type input "豆豆-43"
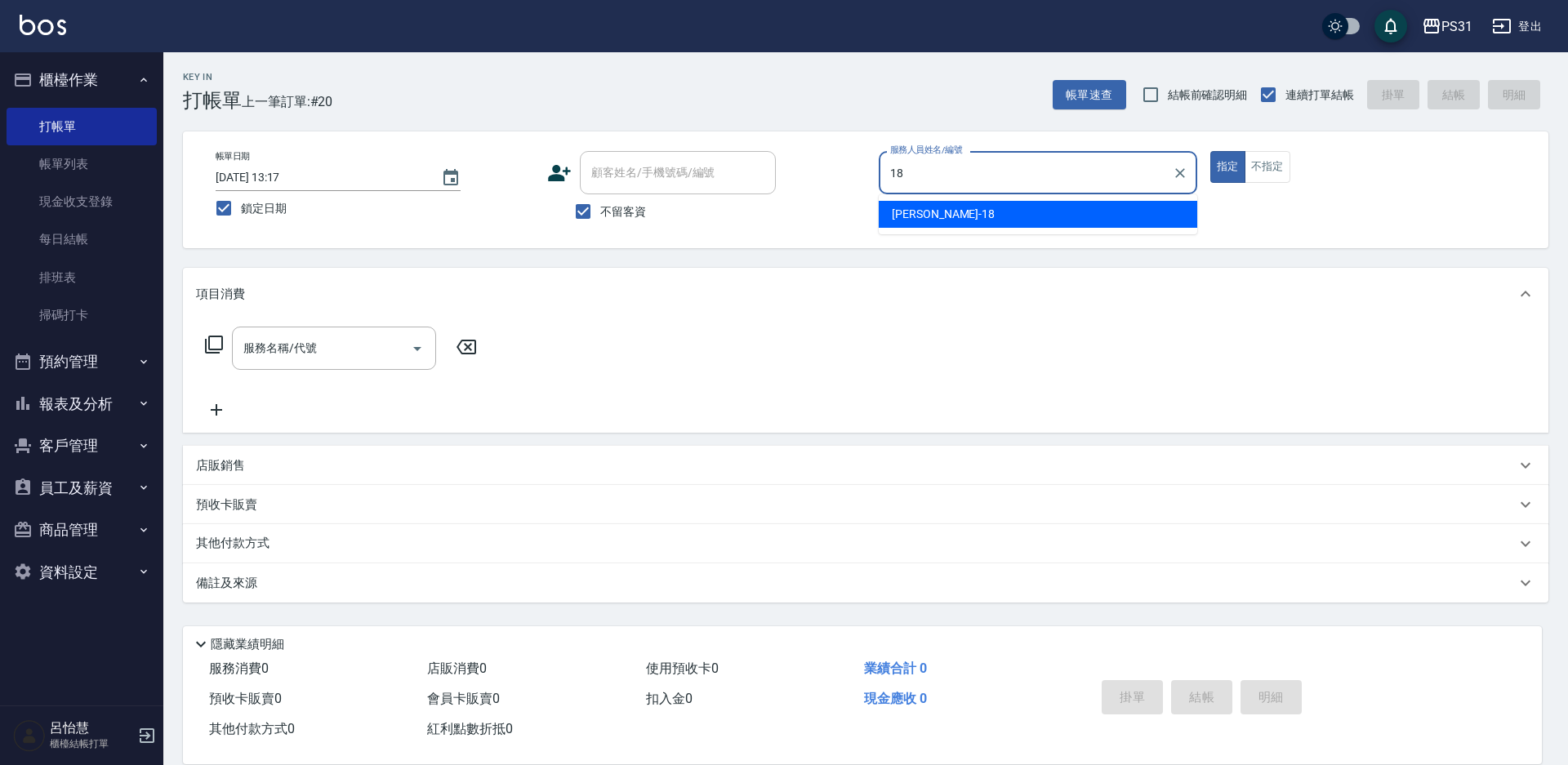
type input "[PERSON_NAME]-18"
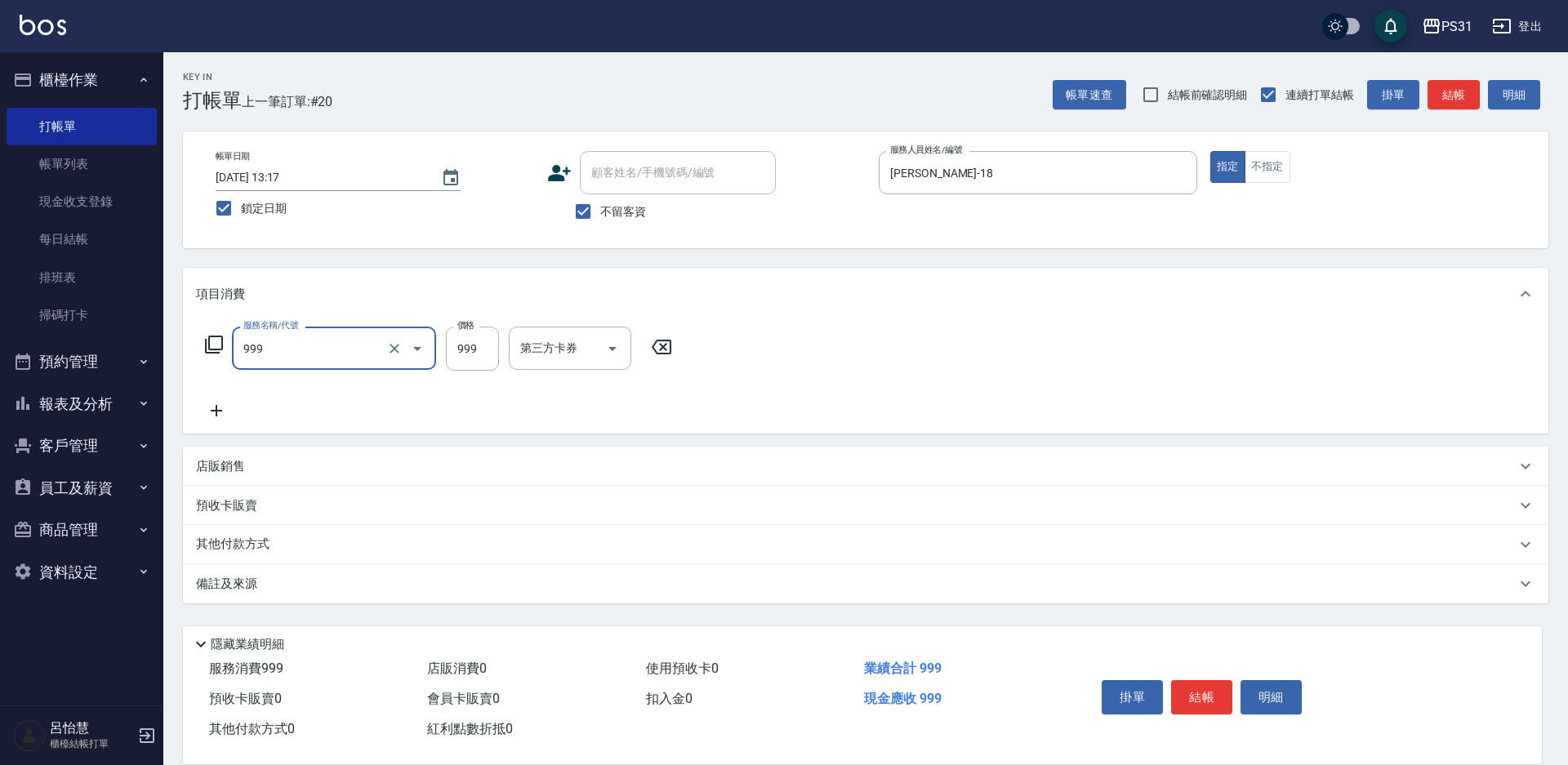
type input "精油套餐999(999)"
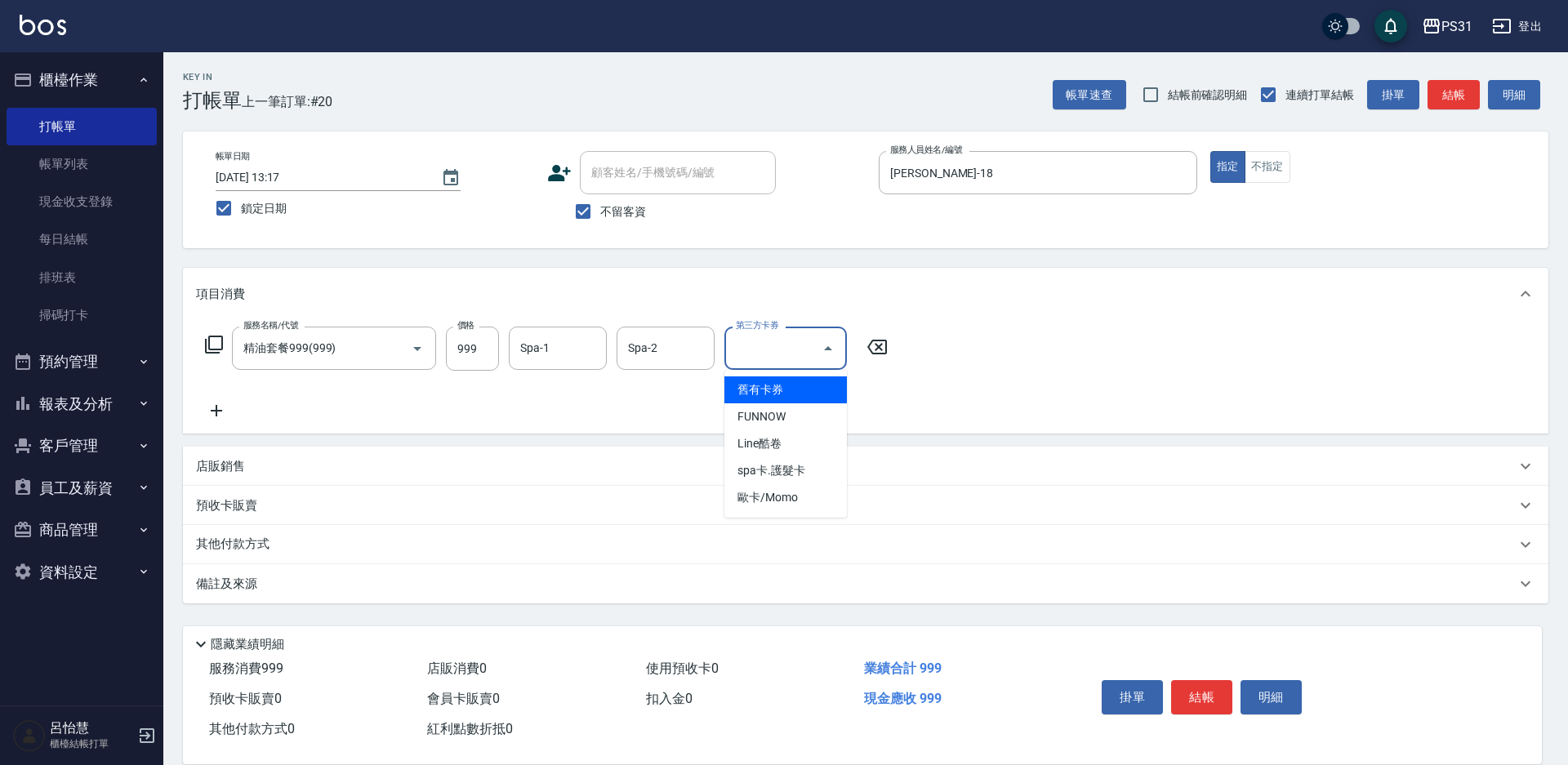
type input "舊有卡券"
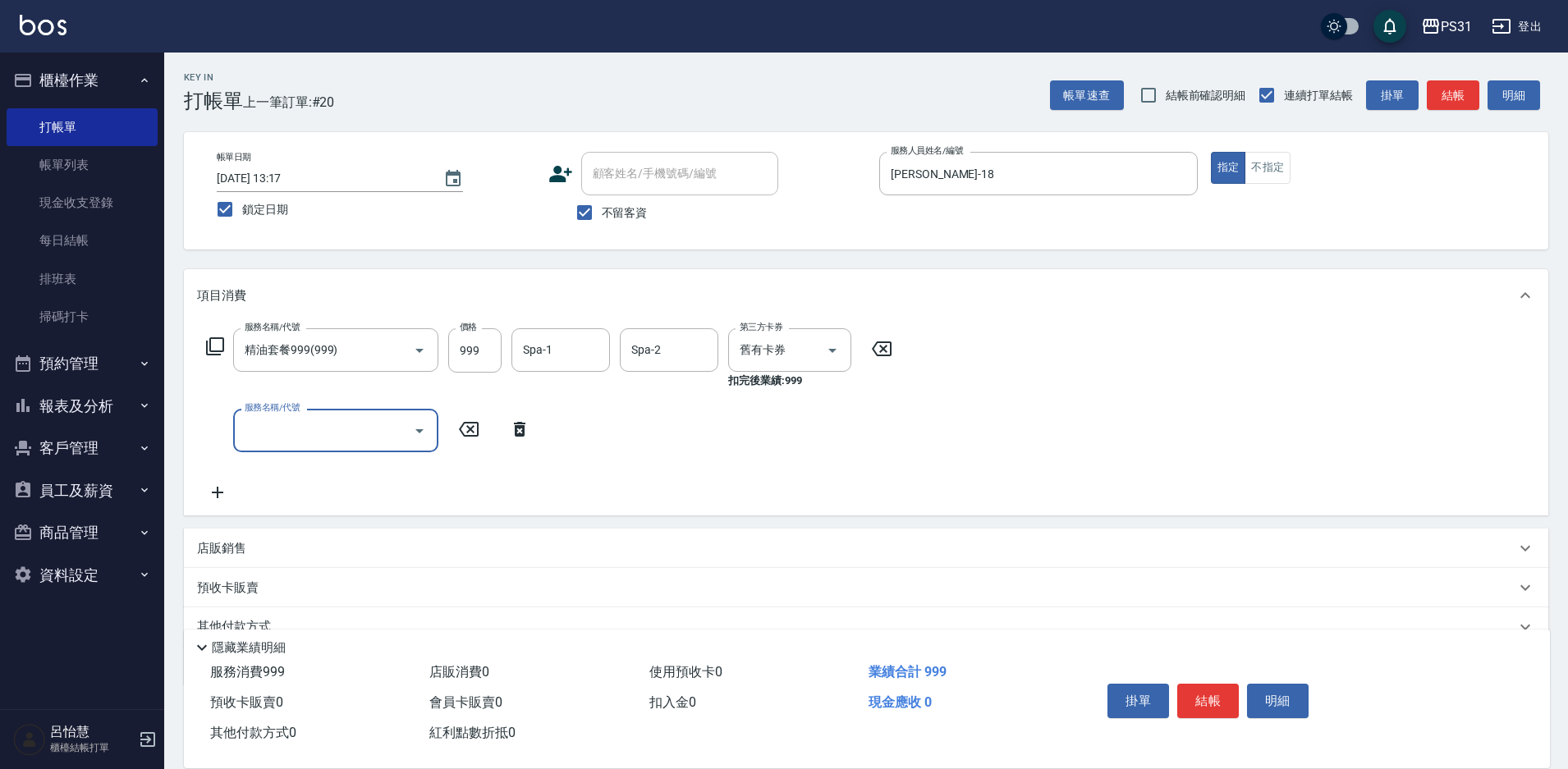
click at [219, 549] on p "店販銷售" at bounding box center [221, 548] width 49 height 17
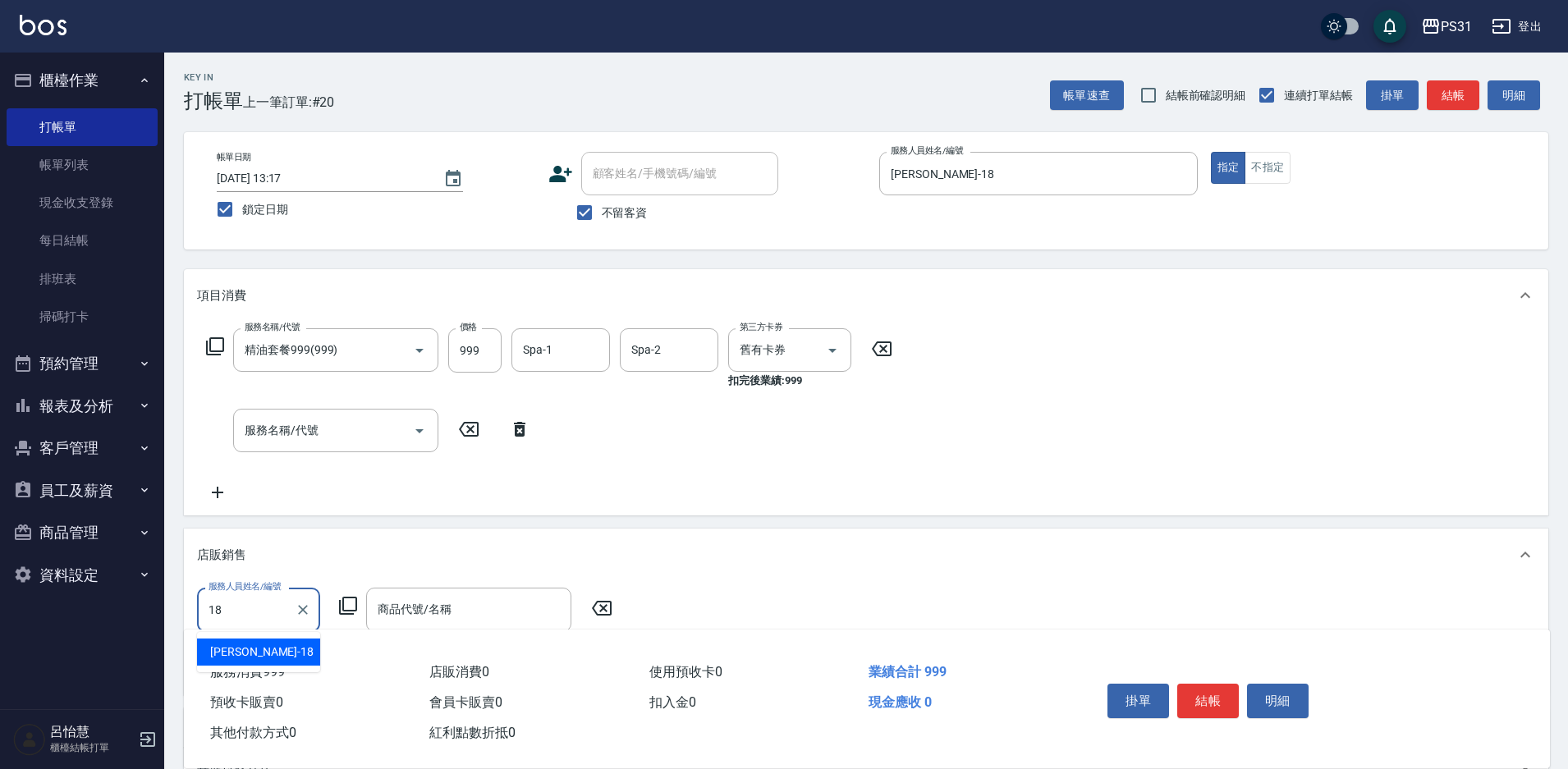
type input "[PERSON_NAME]-18"
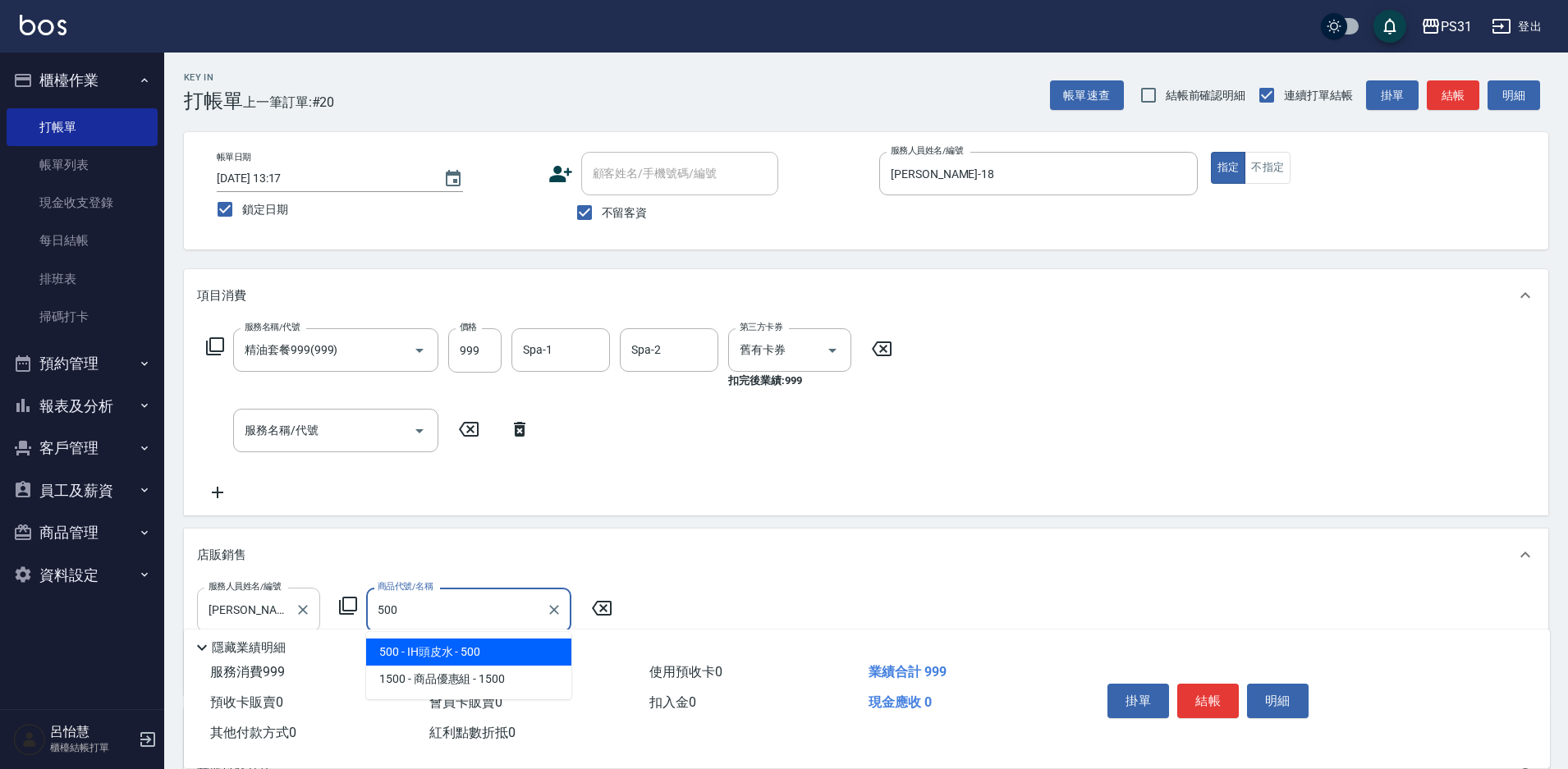
type input "IH頭皮水"
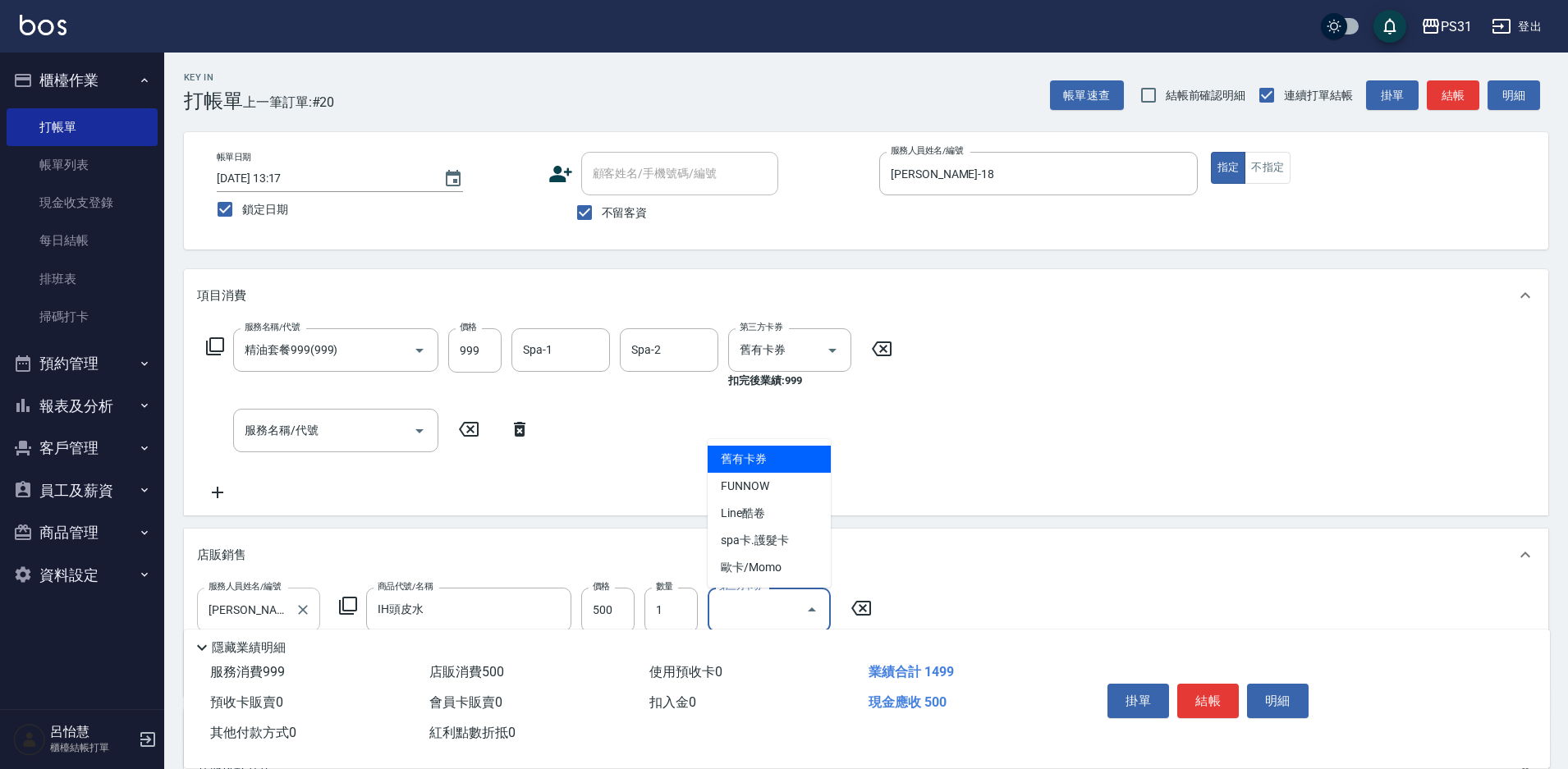
type input "舊有卡券"
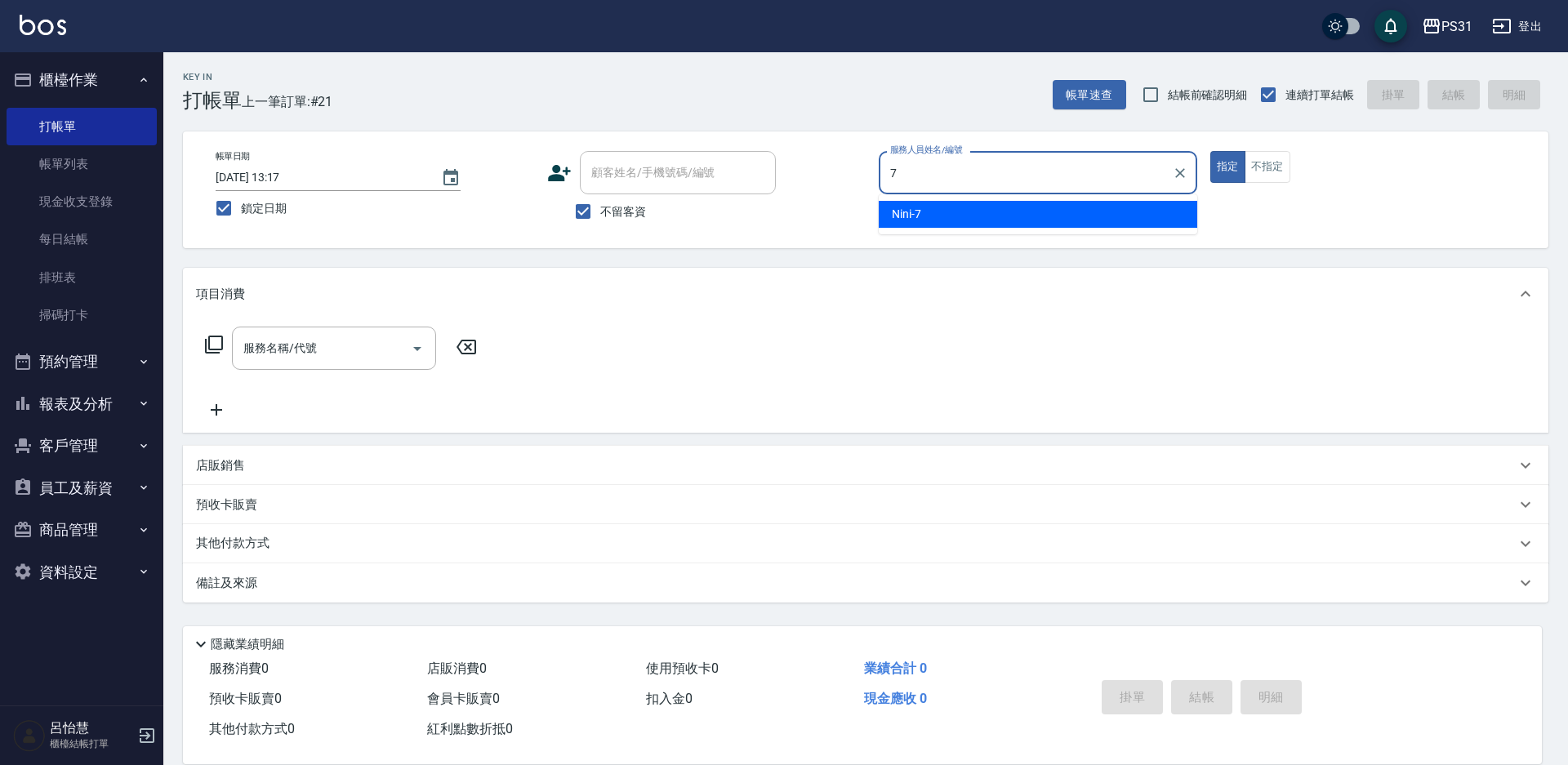
type input "Nini-7"
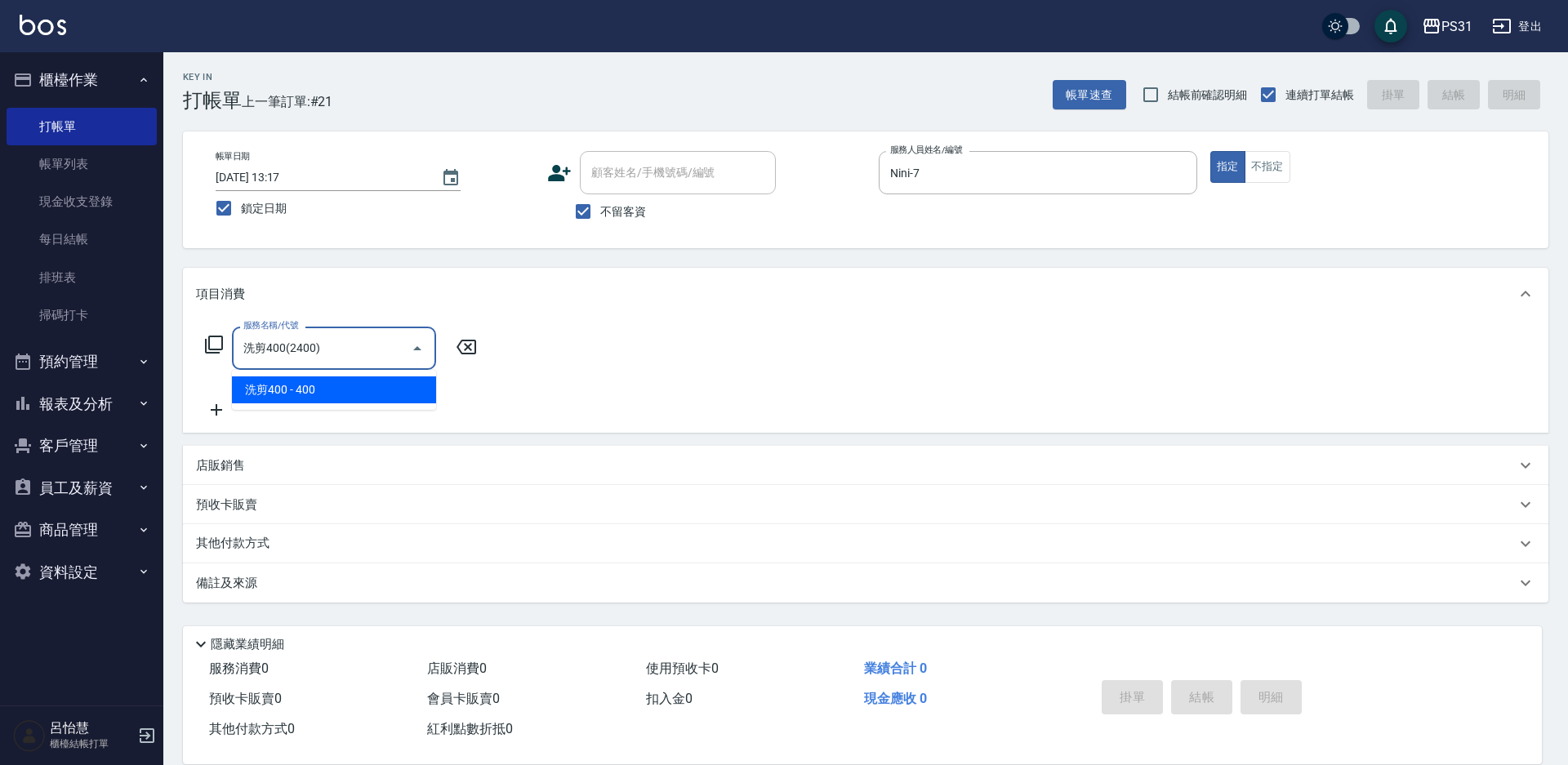
type input "洗剪400(2400)"
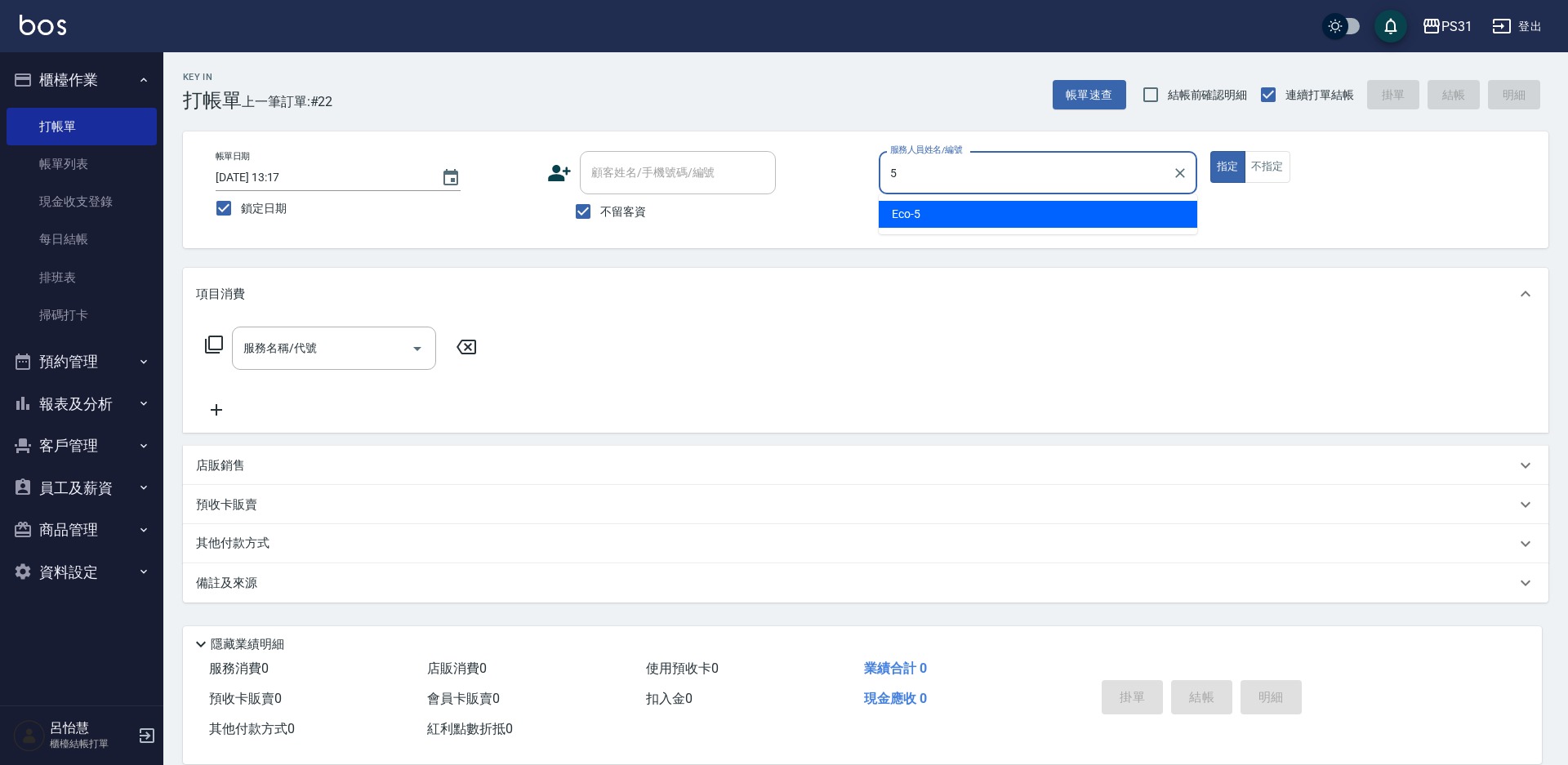
type input "Eco-5"
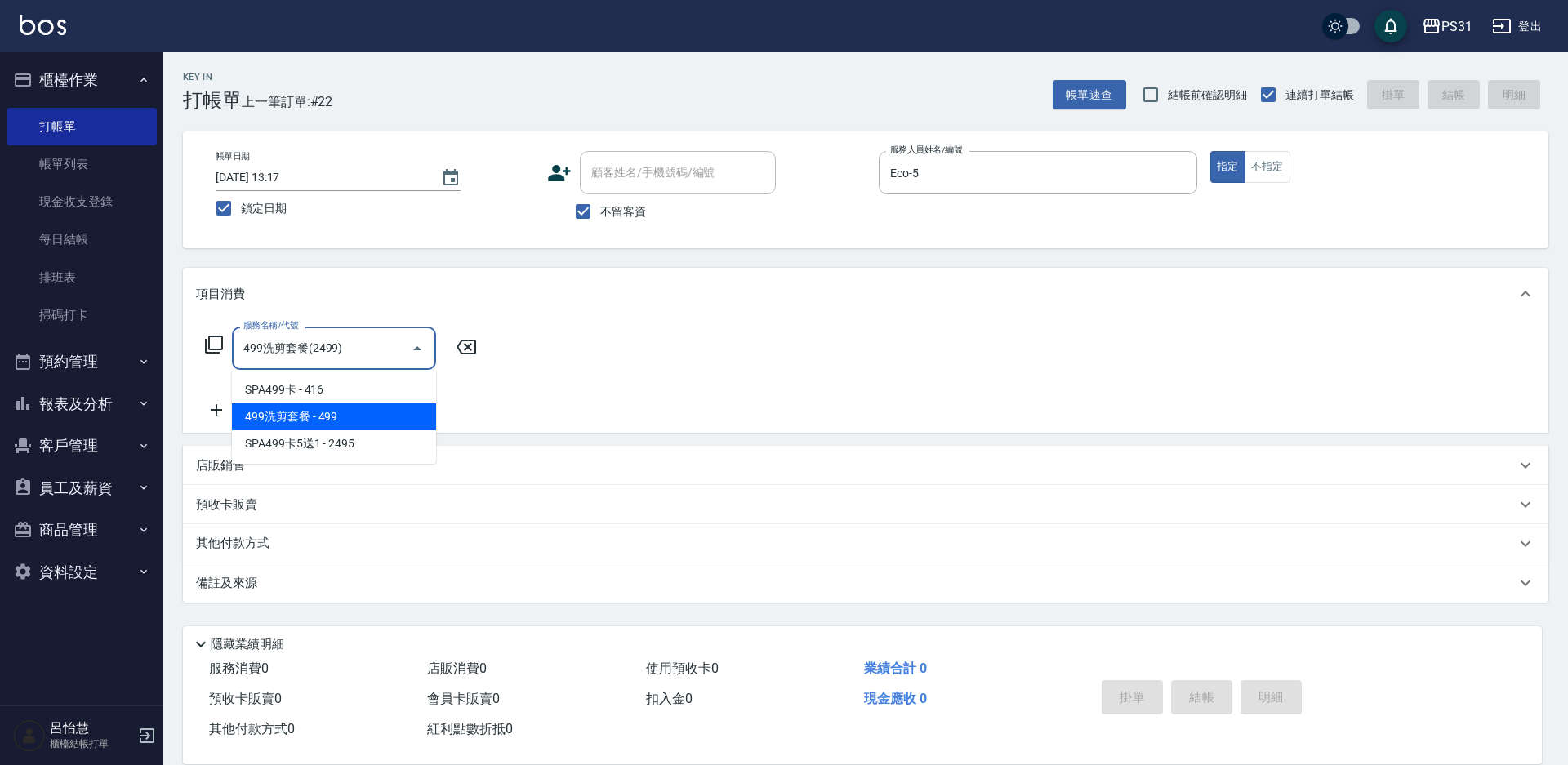
type input "499洗剪套餐(2499)"
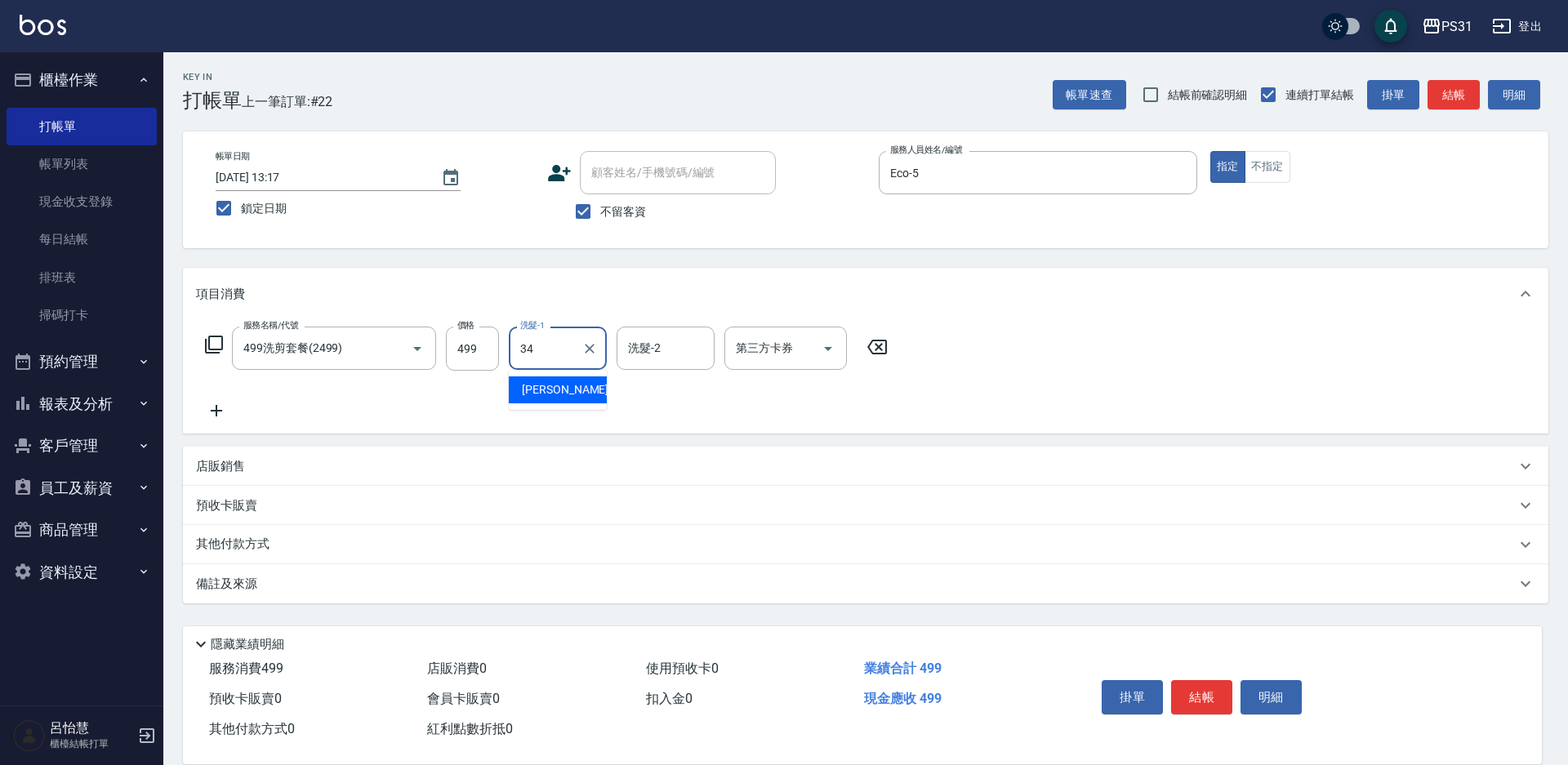
type input "[PERSON_NAME]-34"
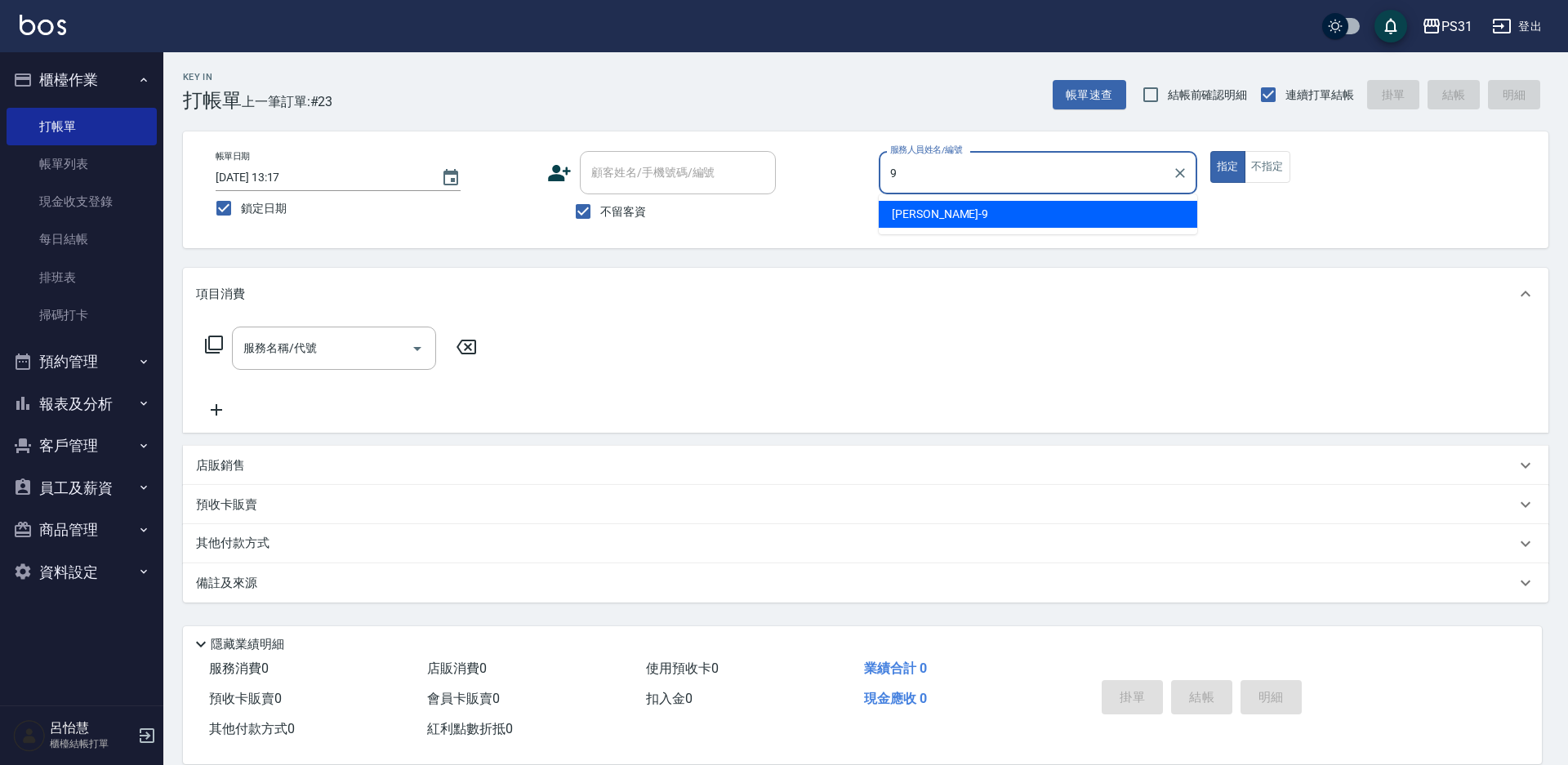
type input "JOJO-9"
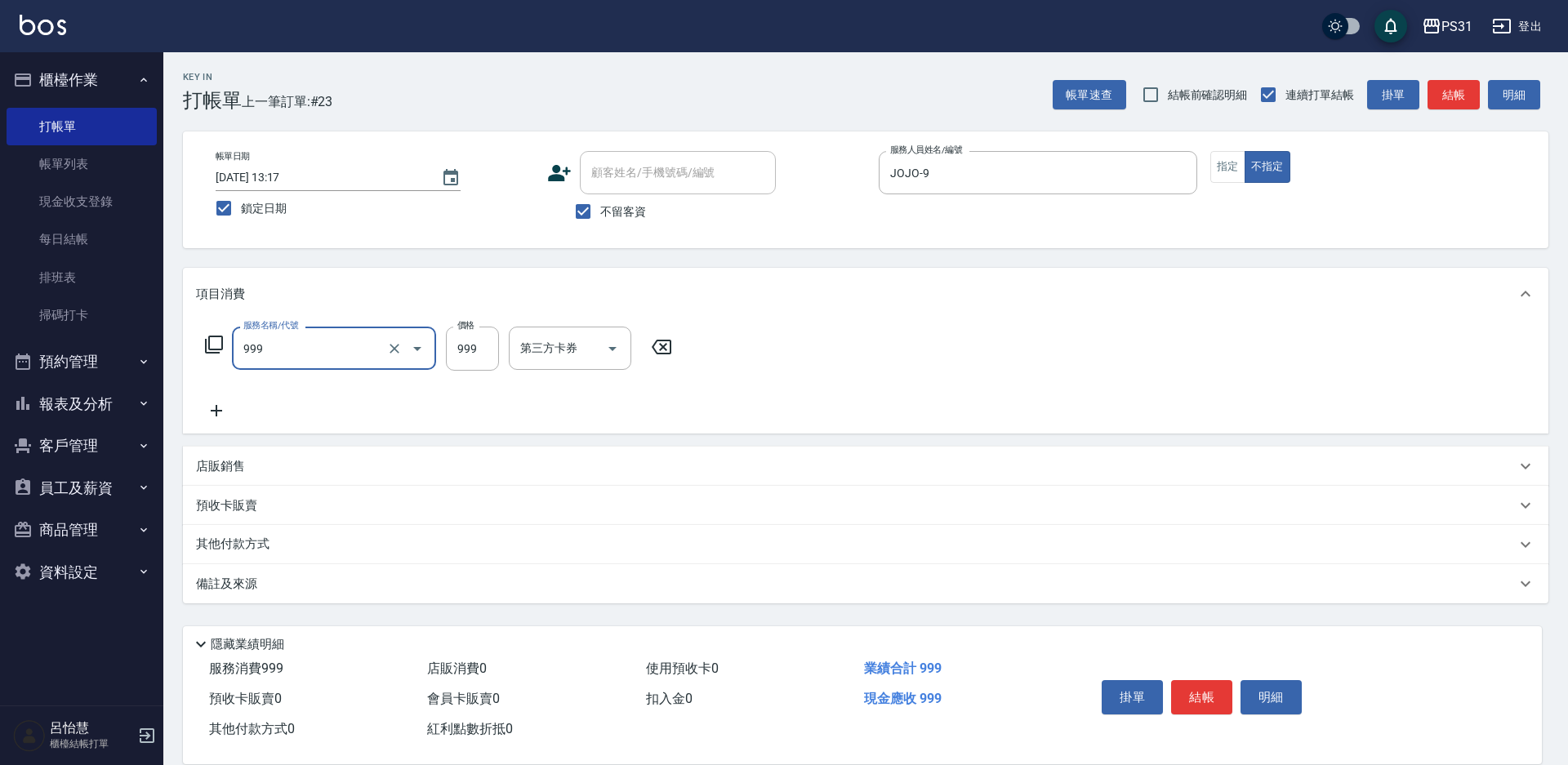
type input "精油套餐999(999)"
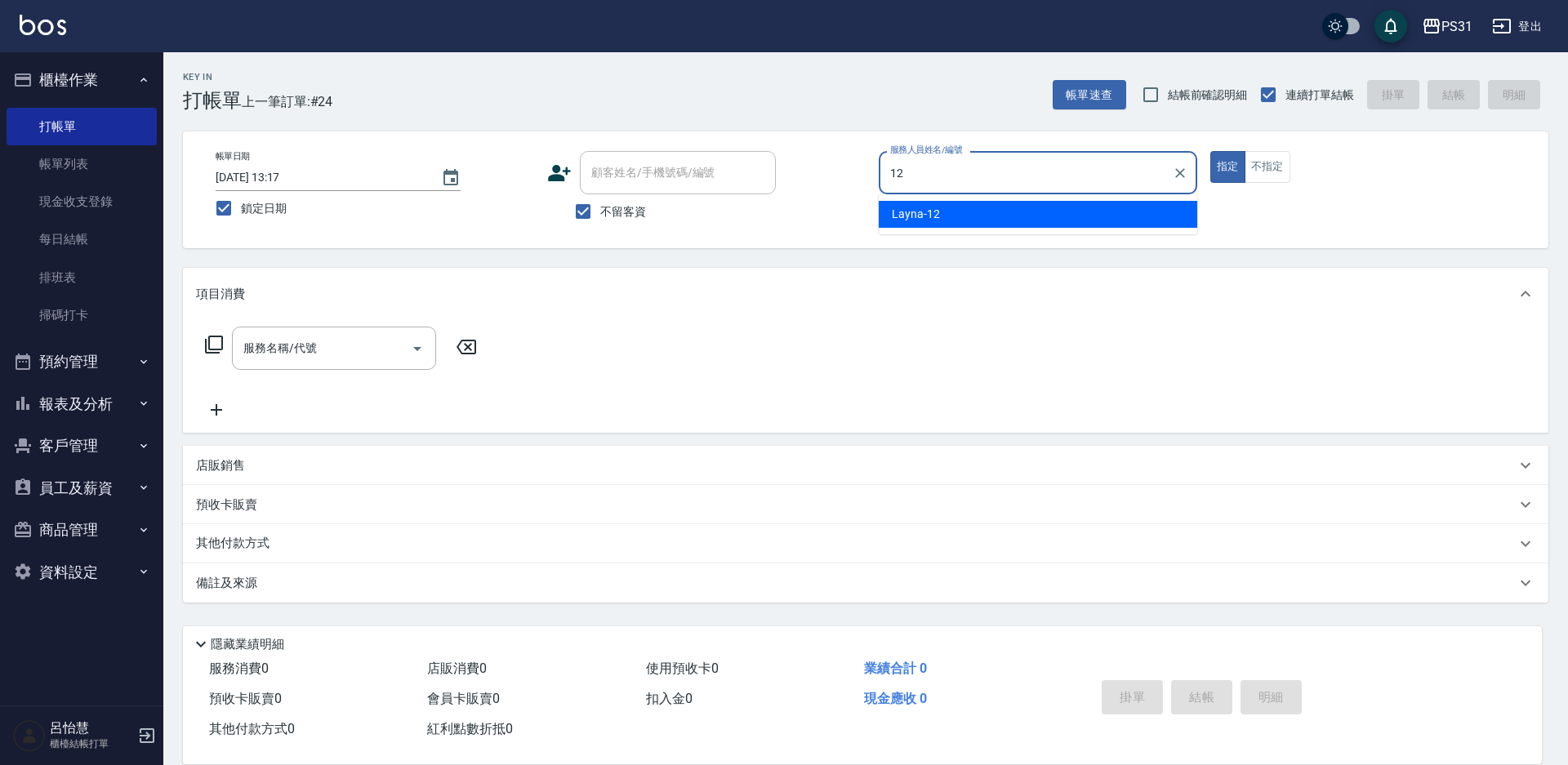
type input "Layna-12"
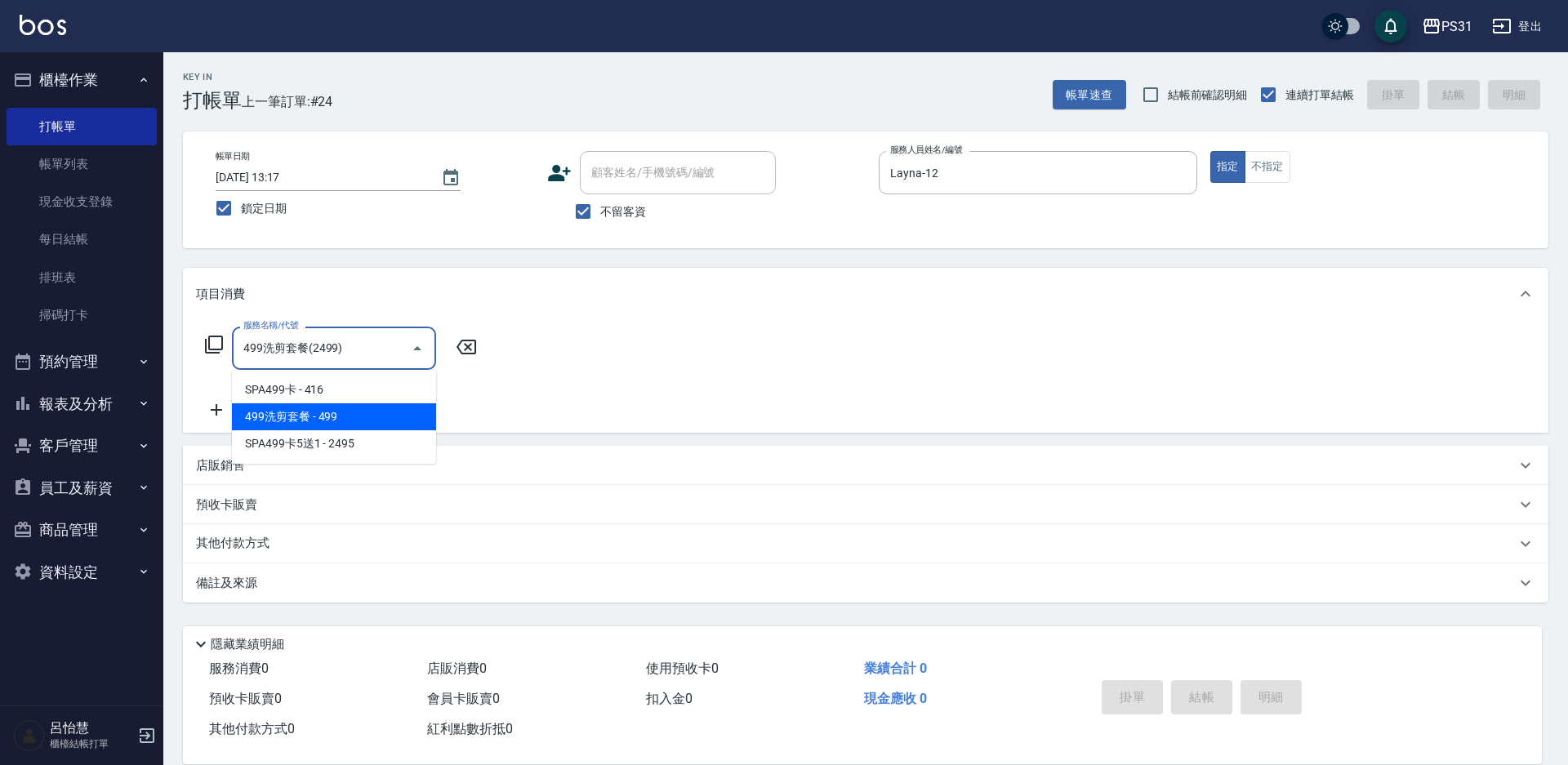
type input "499洗剪套餐(2499)"
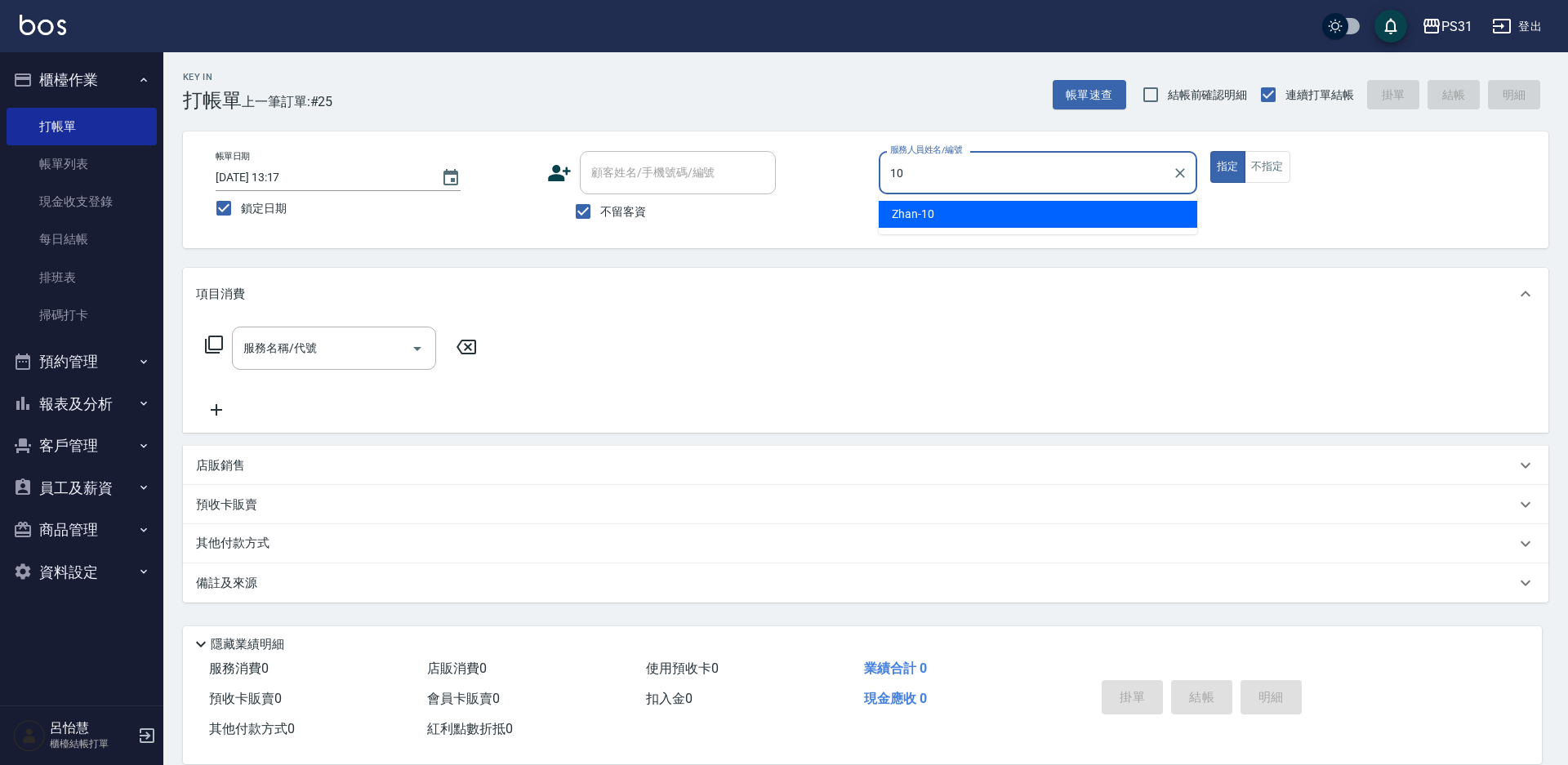
type input "Zhan-10"
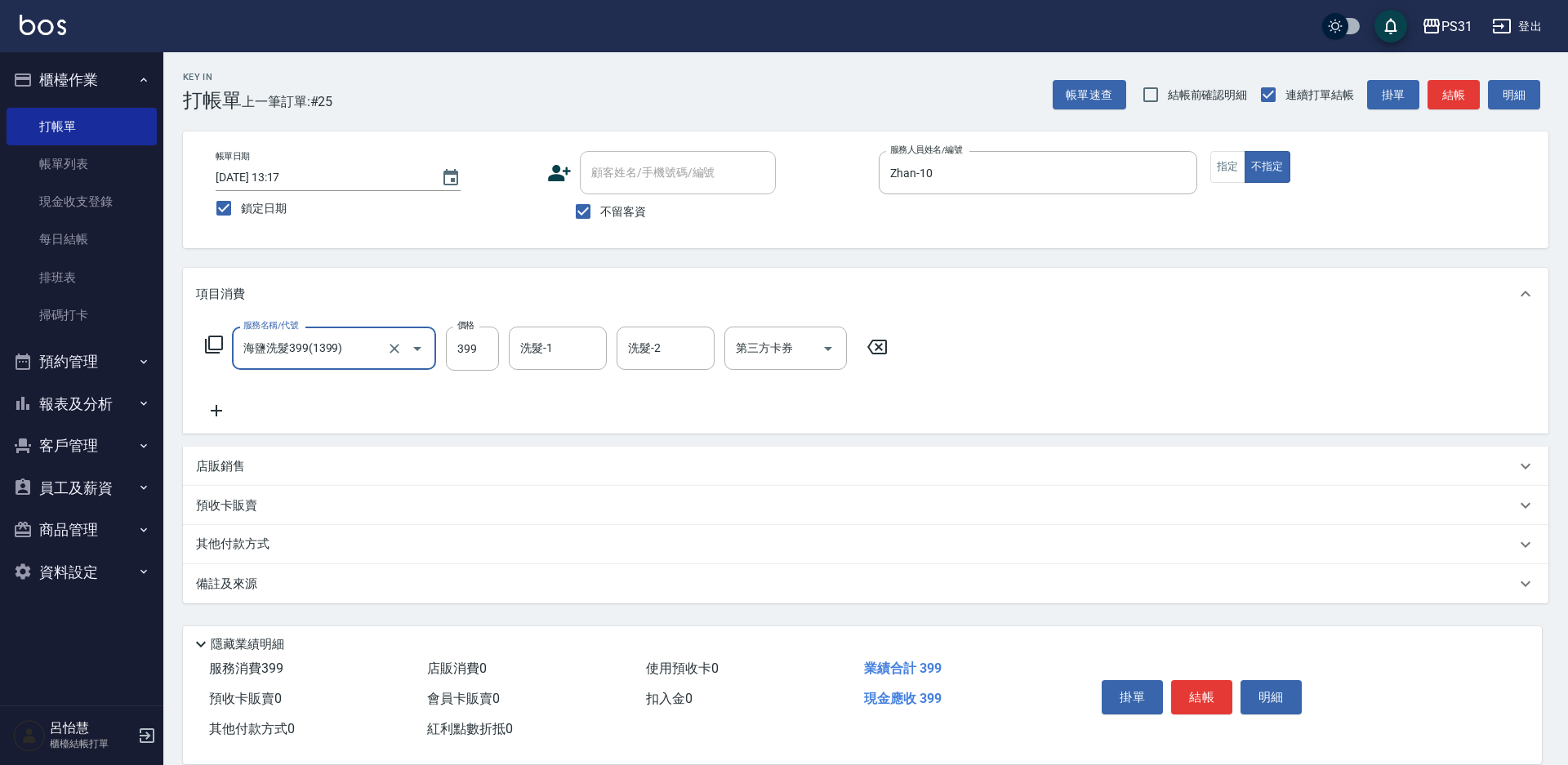
type input "海鹽洗髮399(1399)"
type input "羊羊-23"
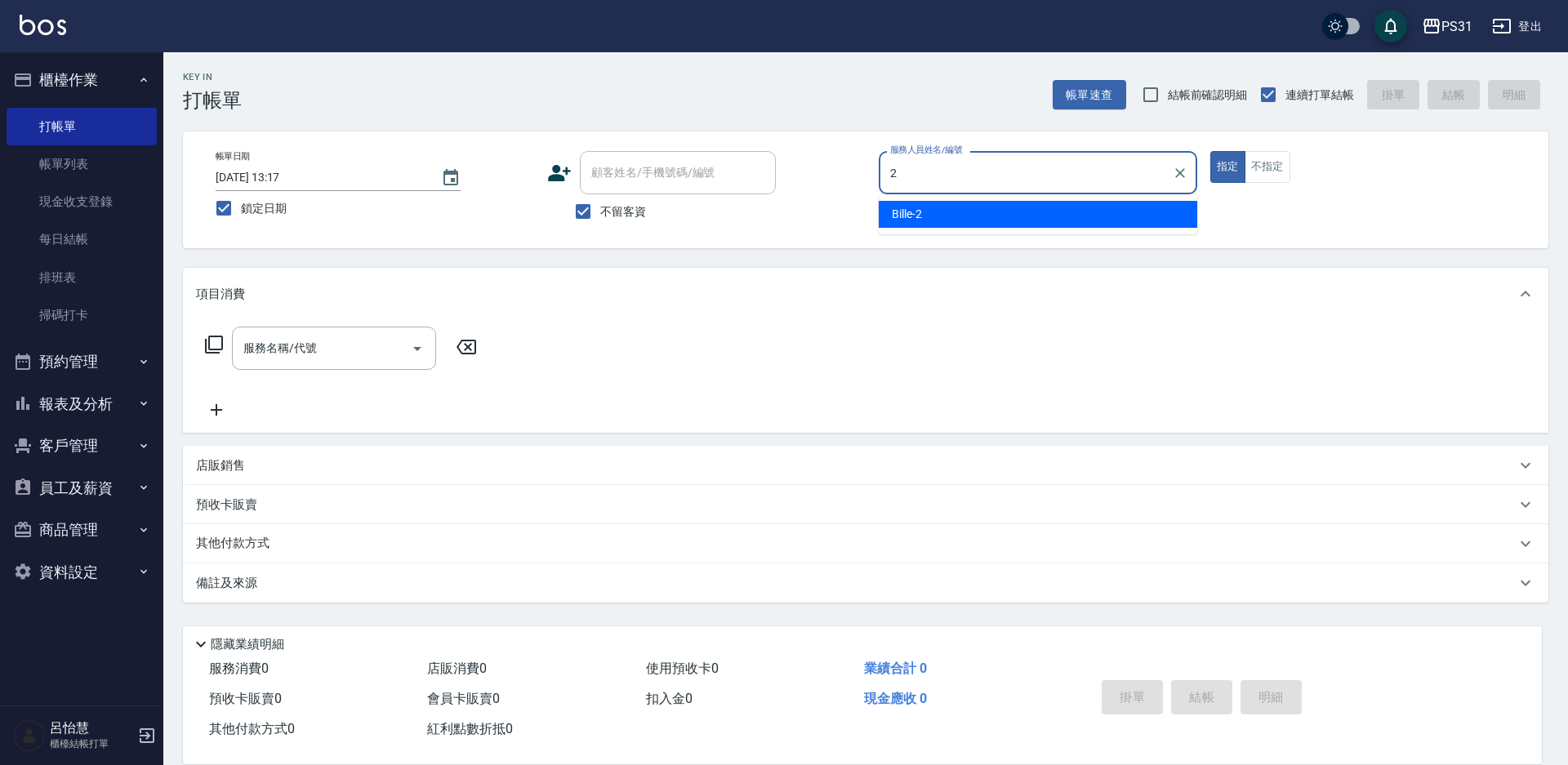
type input "Bille-2"
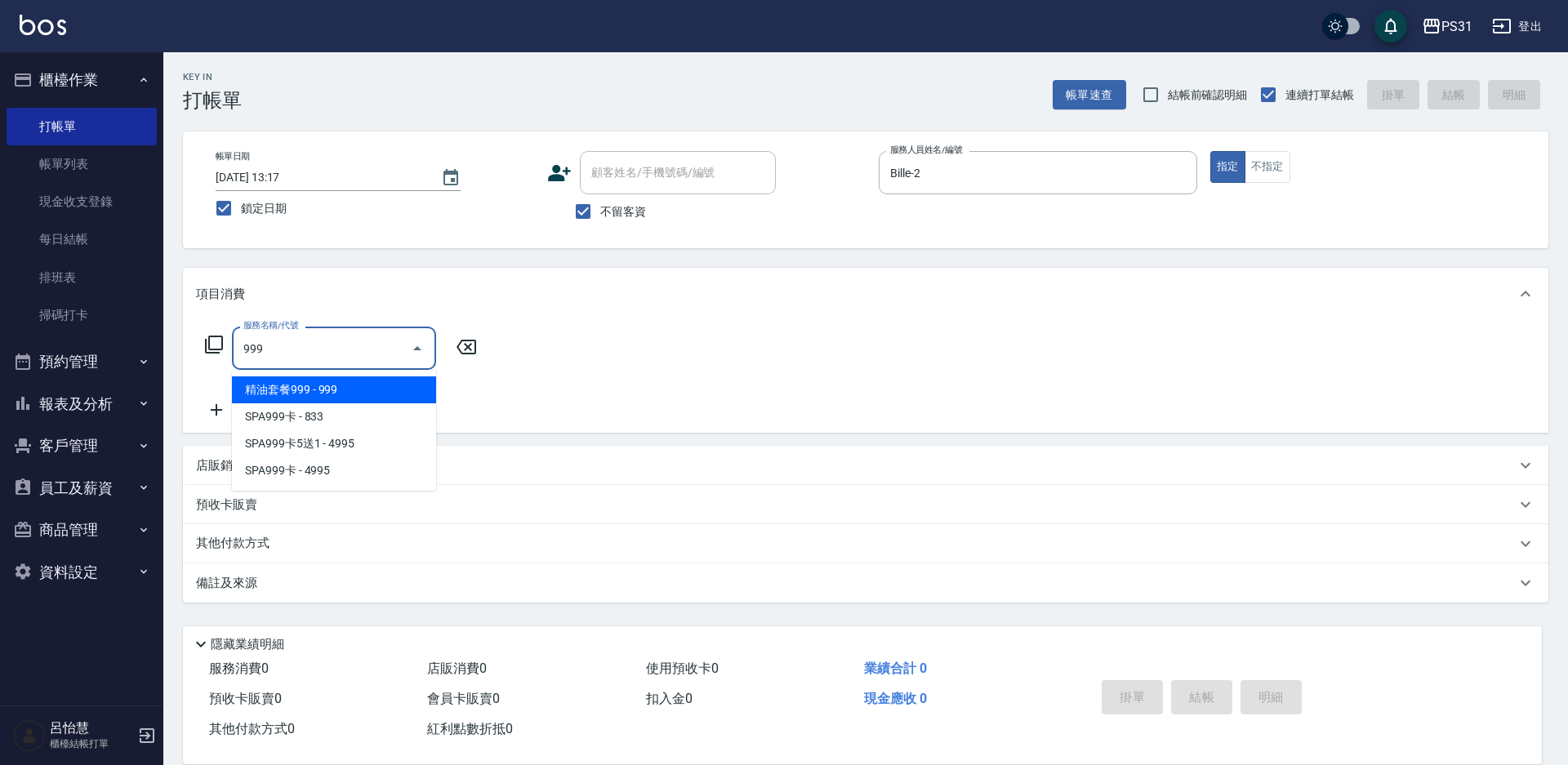
type input "精油套餐999(999)"
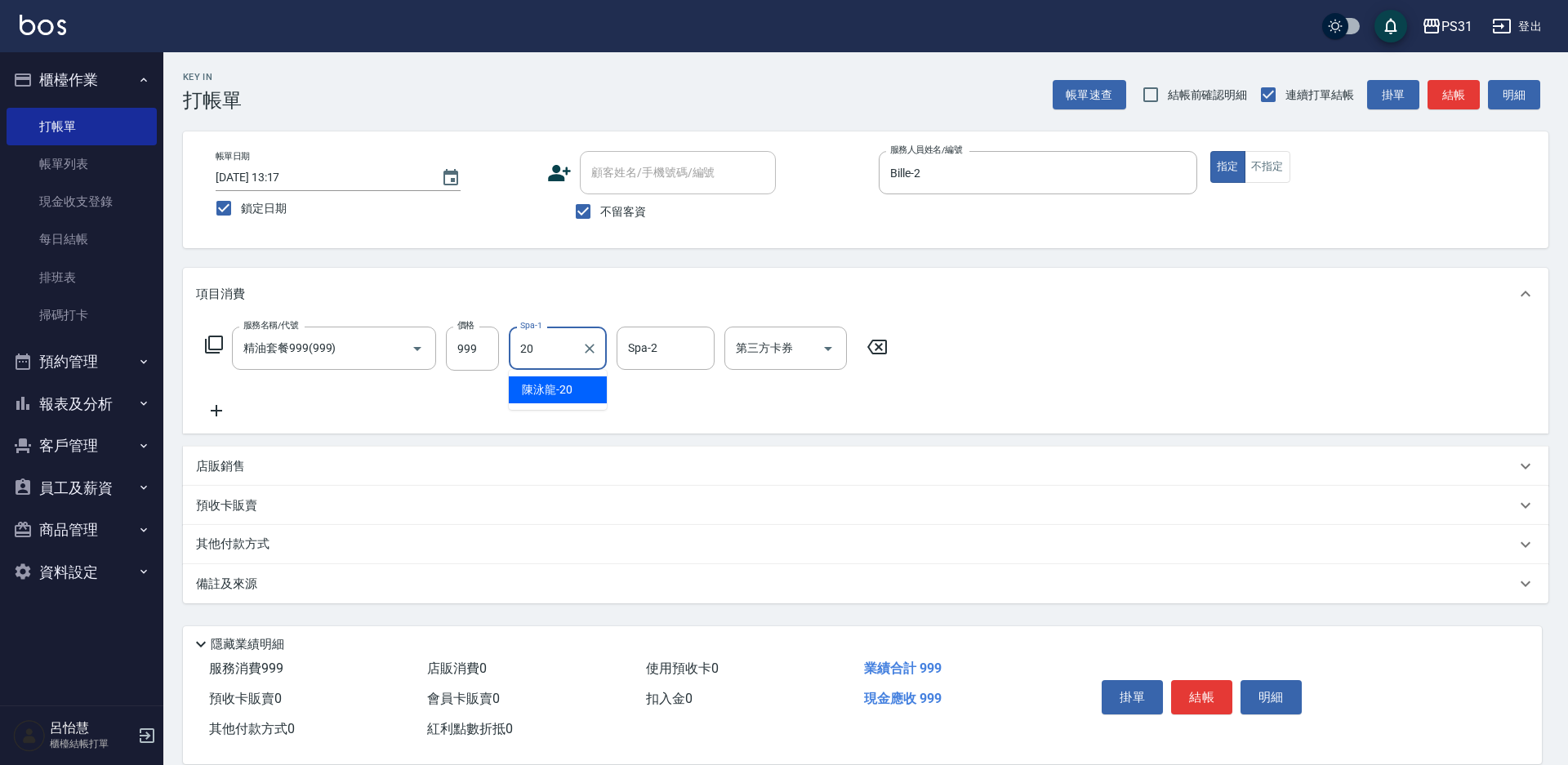
type input "[PERSON_NAME]-20"
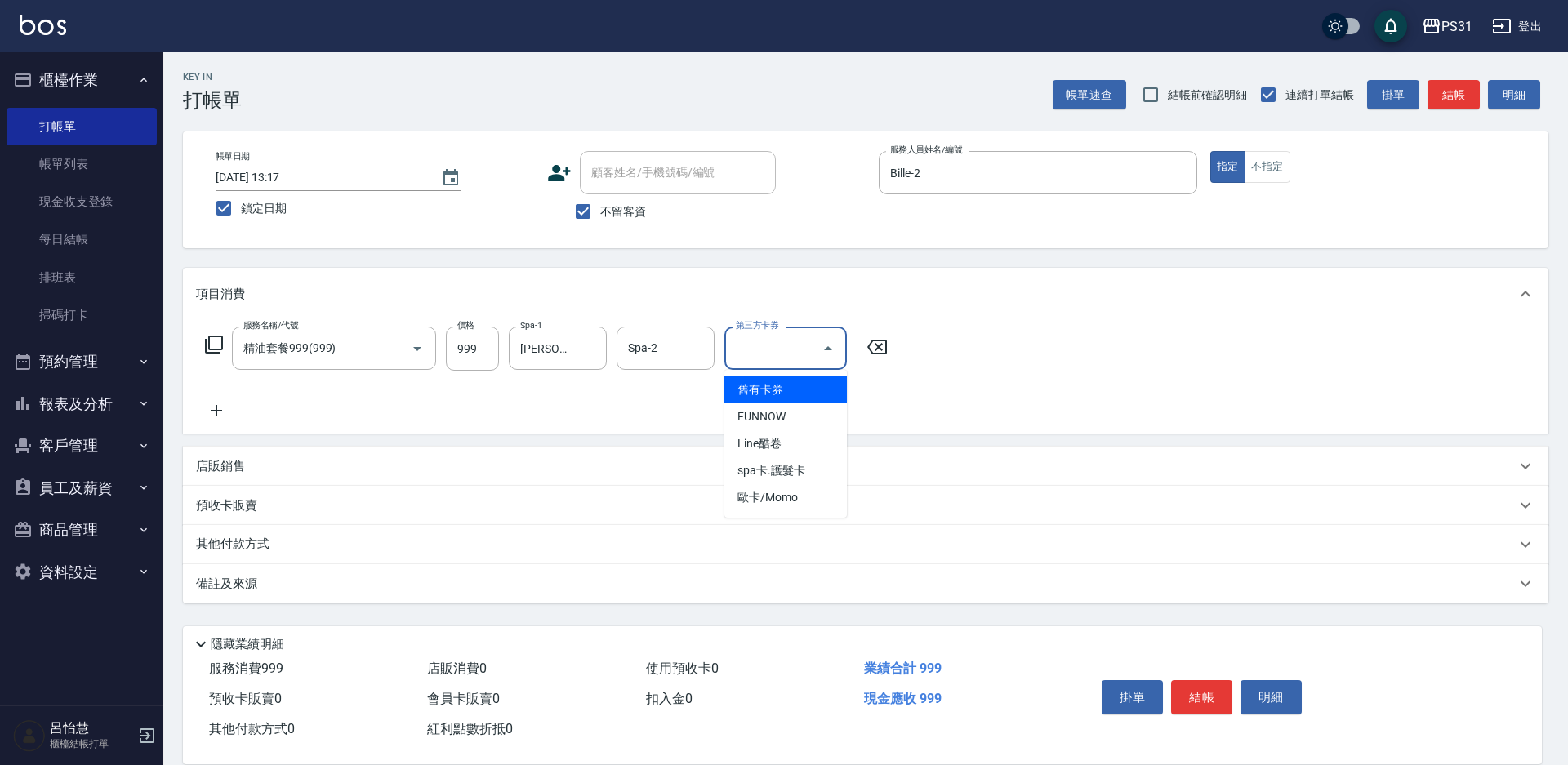
type input "舊有卡券"
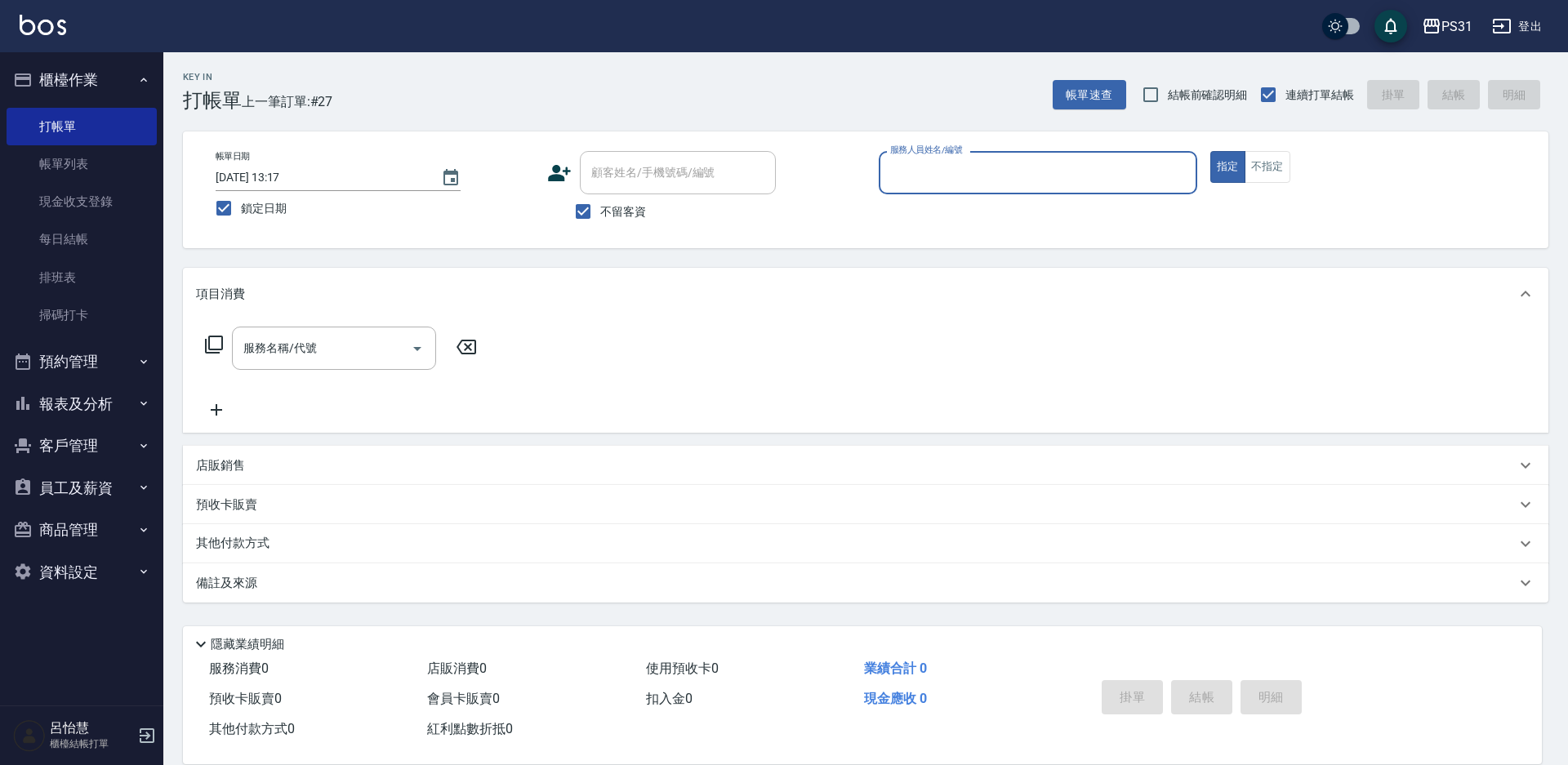
click at [90, 408] on button "報表及分析" at bounding box center [81, 405] width 150 height 43
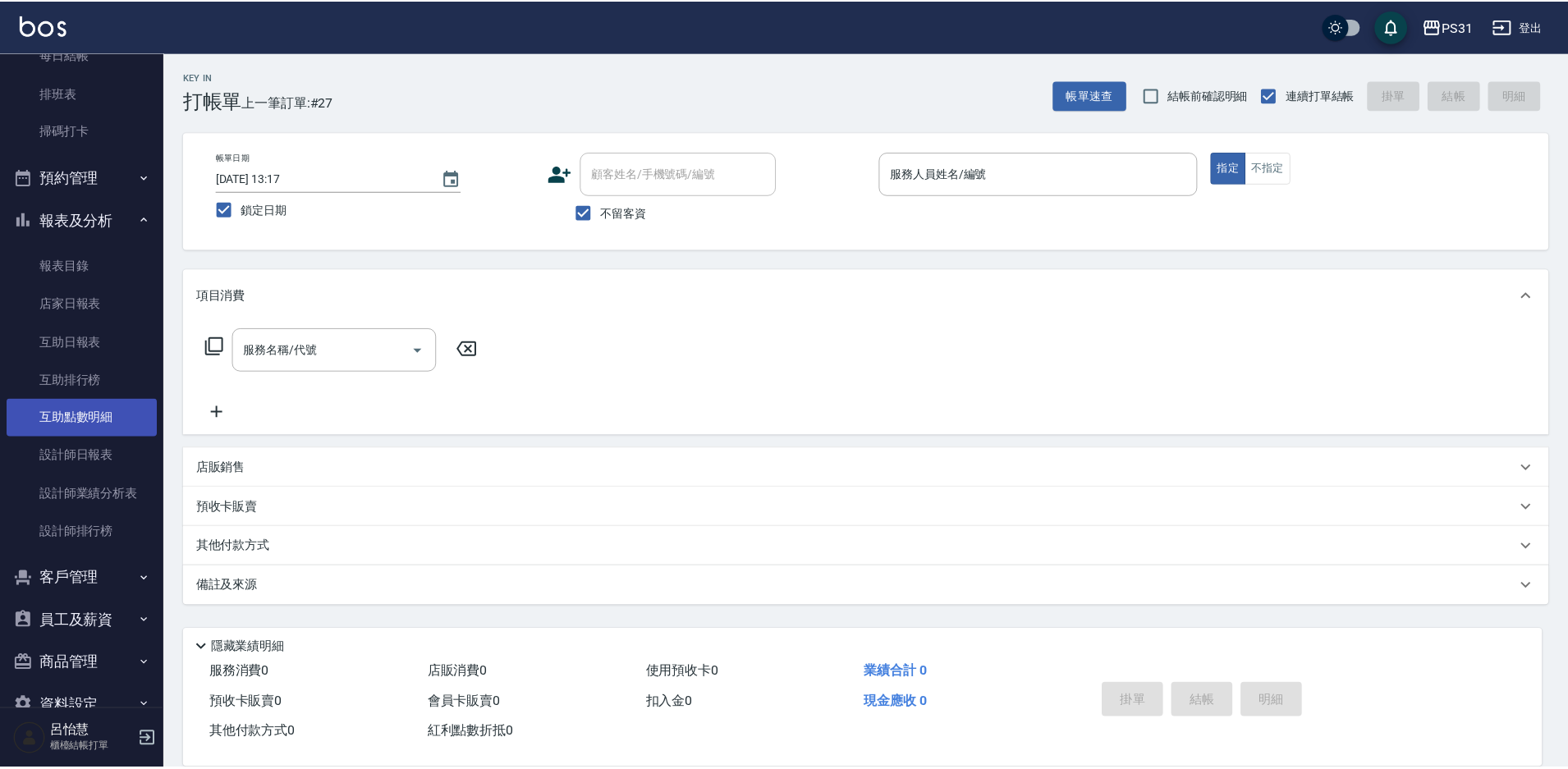
scroll to position [224, 0]
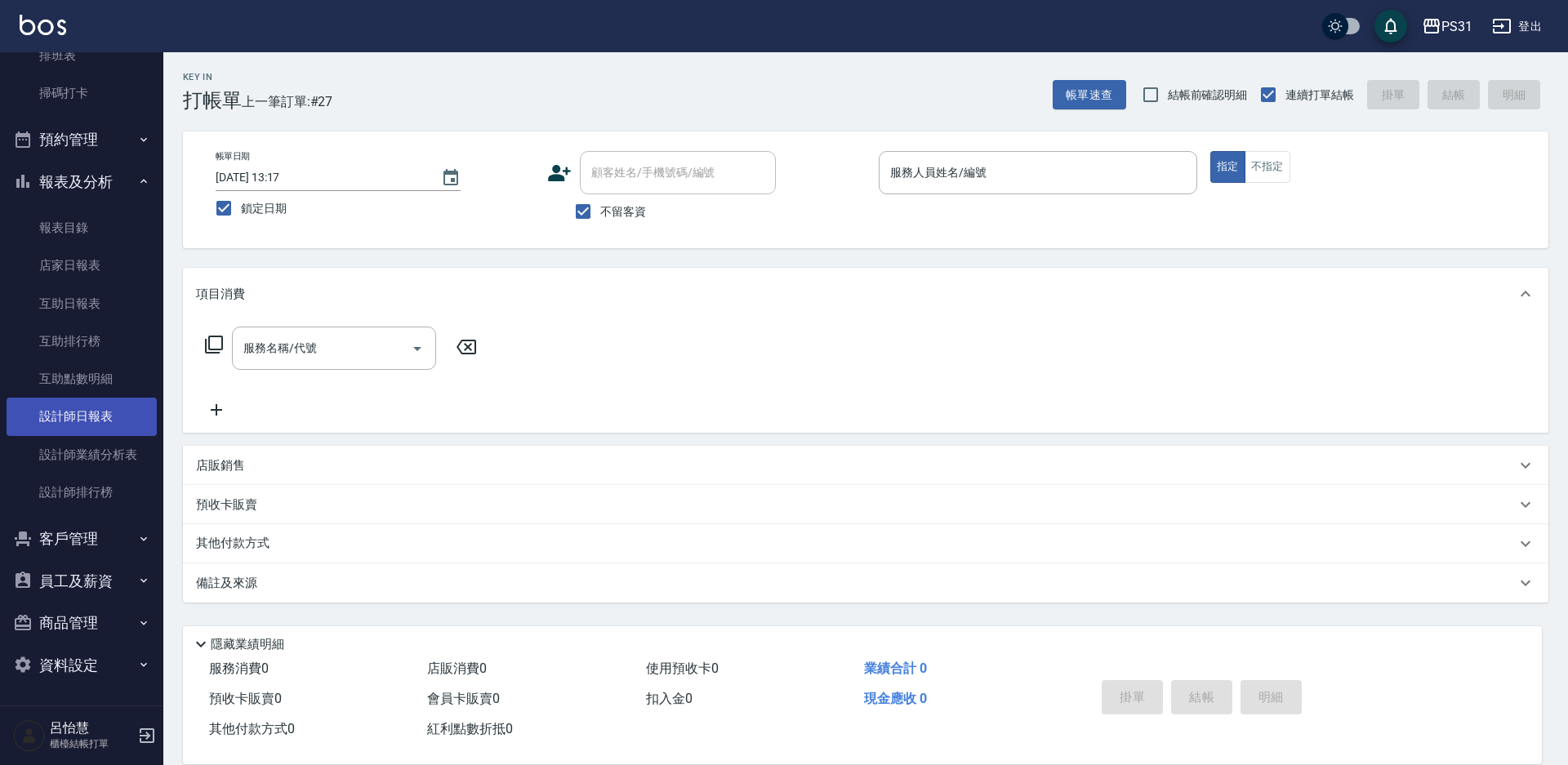
click at [65, 421] on link "設計師日報表" at bounding box center [81, 416] width 150 height 38
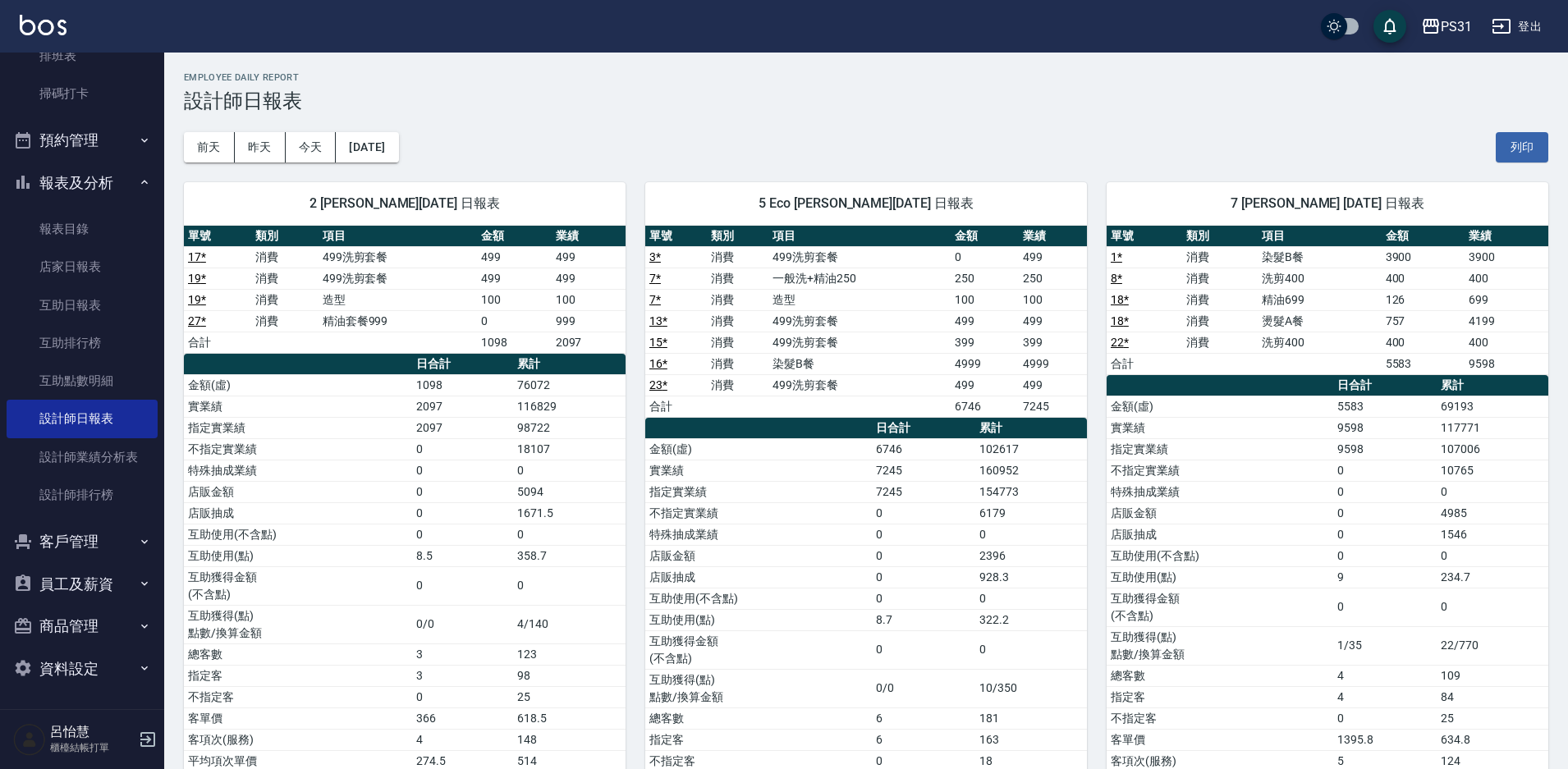
click at [926, 95] on h3 "設計師日報表" at bounding box center [866, 102] width 1365 height 23
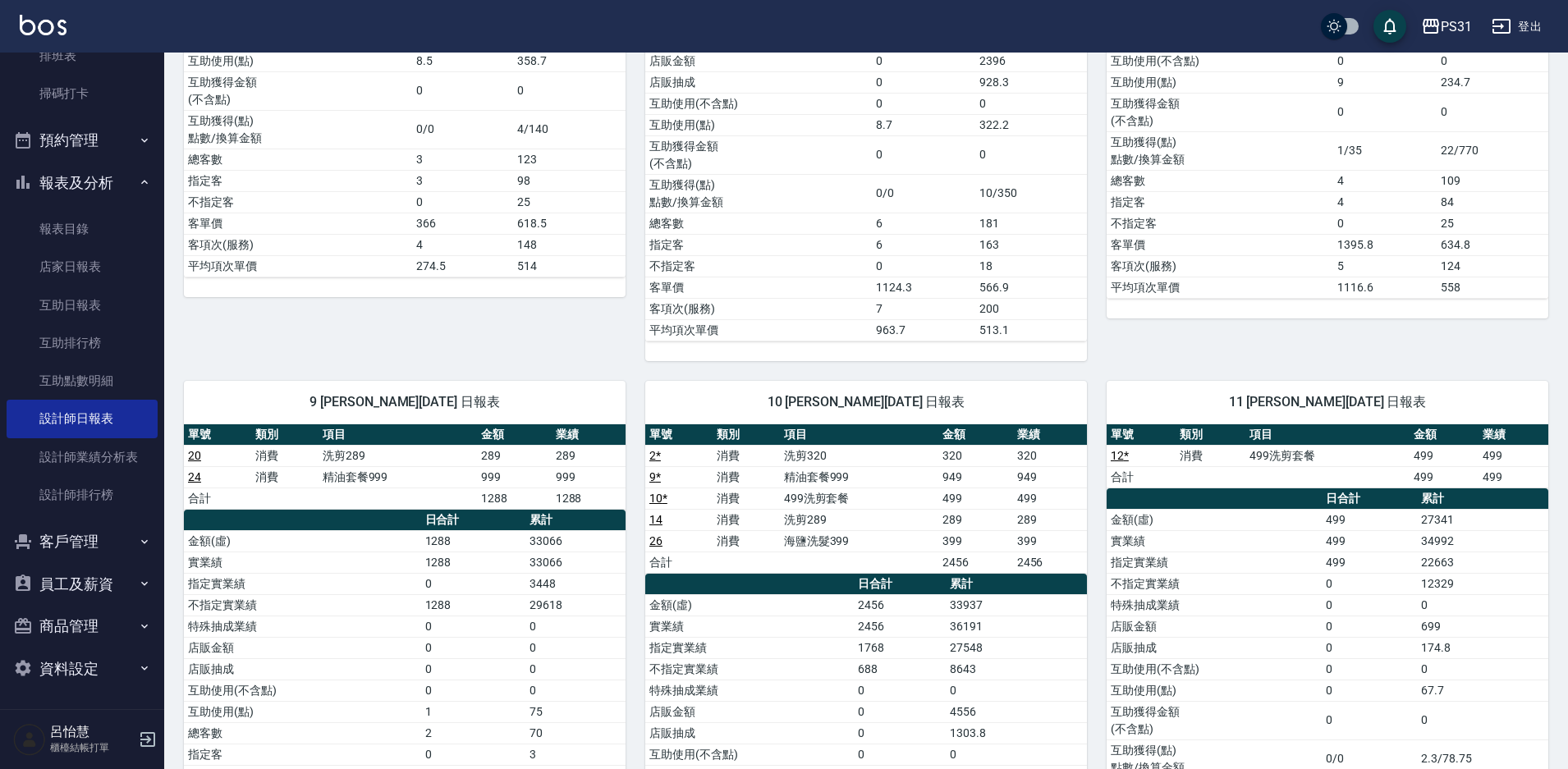
scroll to position [492, 0]
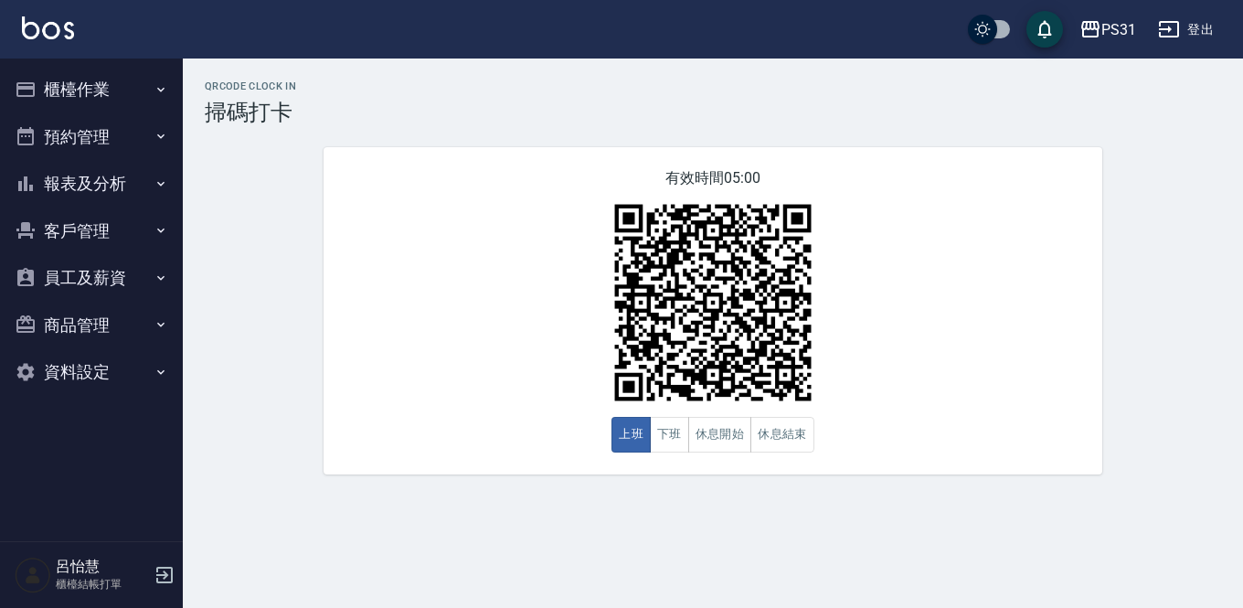
click at [657, 437] on button "下班" at bounding box center [669, 435] width 39 height 36
